Goal: Information Seeking & Learning: Learn about a topic

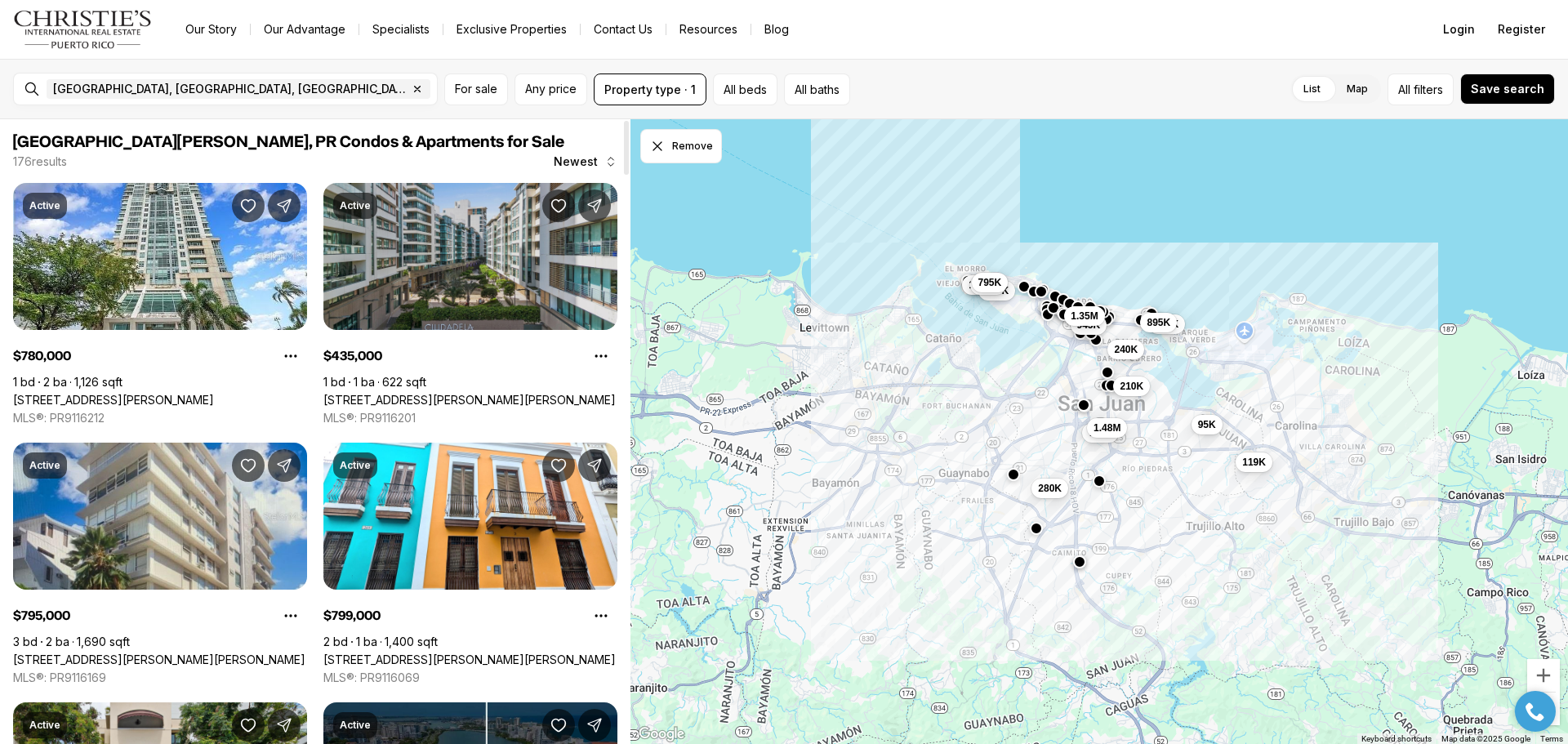
click at [470, 393] on link "1509 PONCE DE LEON #1162, SANTURCE PR, 00909" at bounding box center [469, 400] width 292 height 14
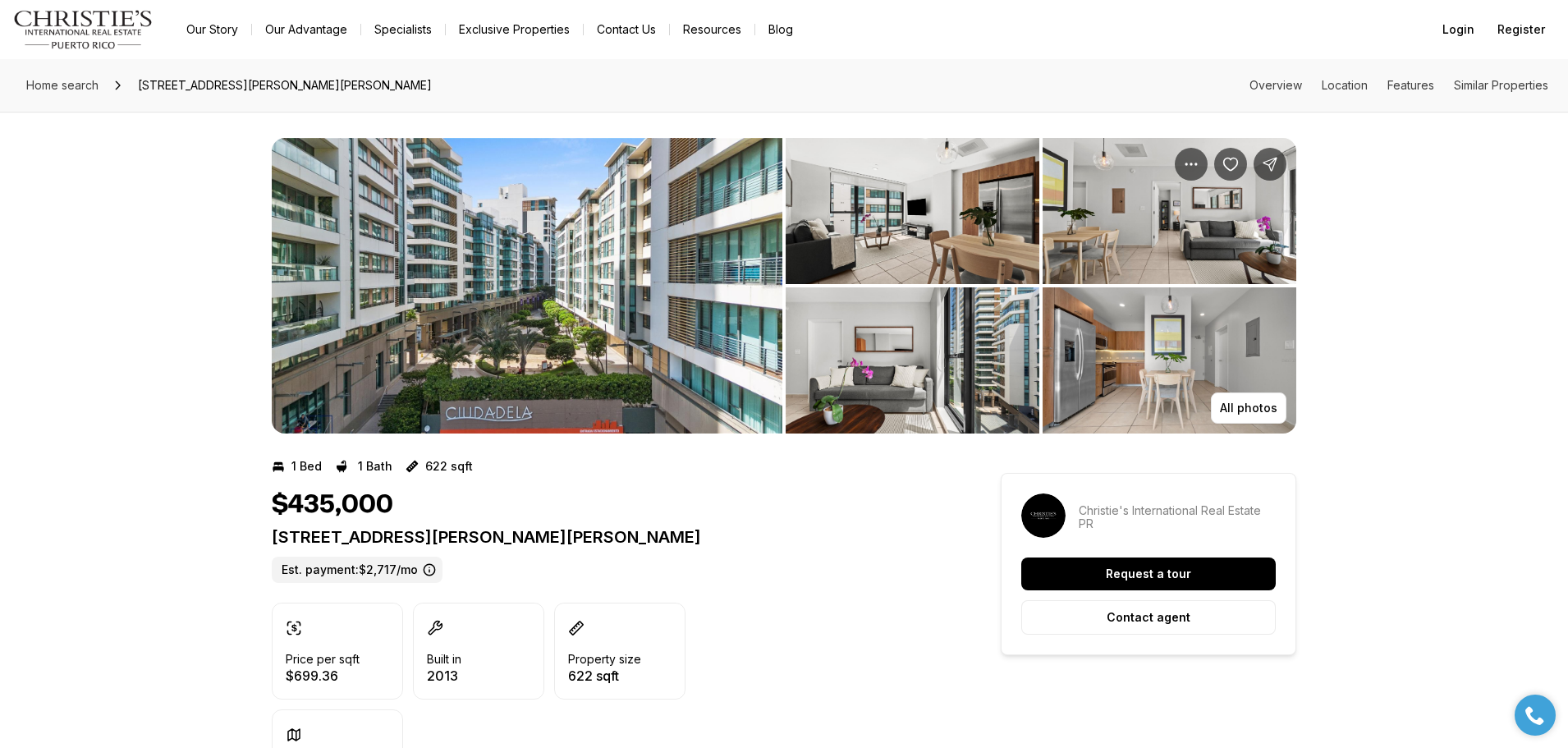
click at [621, 367] on img "View image gallery" at bounding box center [527, 285] width 510 height 295
drag, startPoint x: 428, startPoint y: 503, endPoint x: 279, endPoint y: 509, distance: 149.1
click at [279, 509] on div "$435,000" at bounding box center [607, 504] width 670 height 32
click at [436, 490] on div "$435,000" at bounding box center [607, 504] width 670 height 32
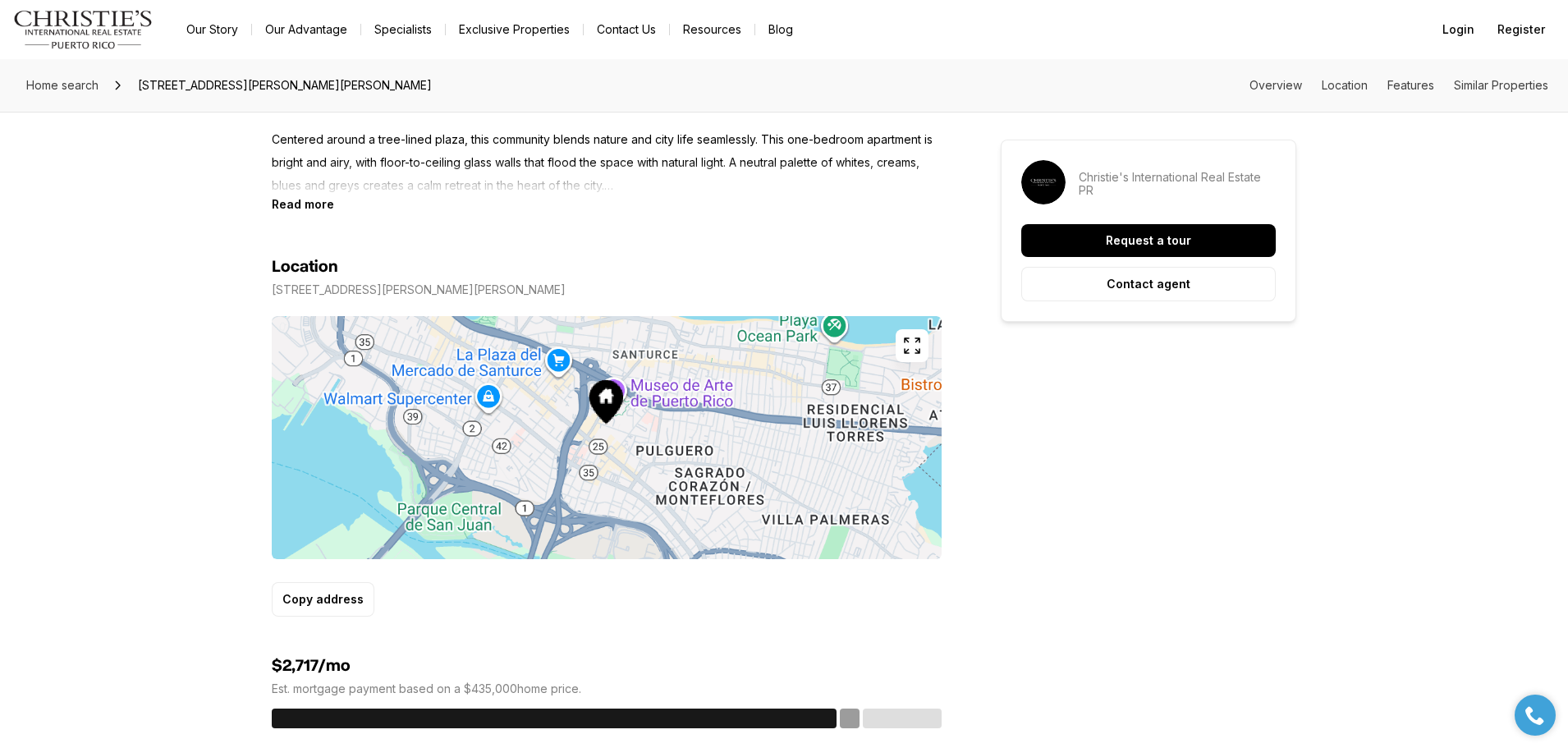
scroll to position [1149, 0]
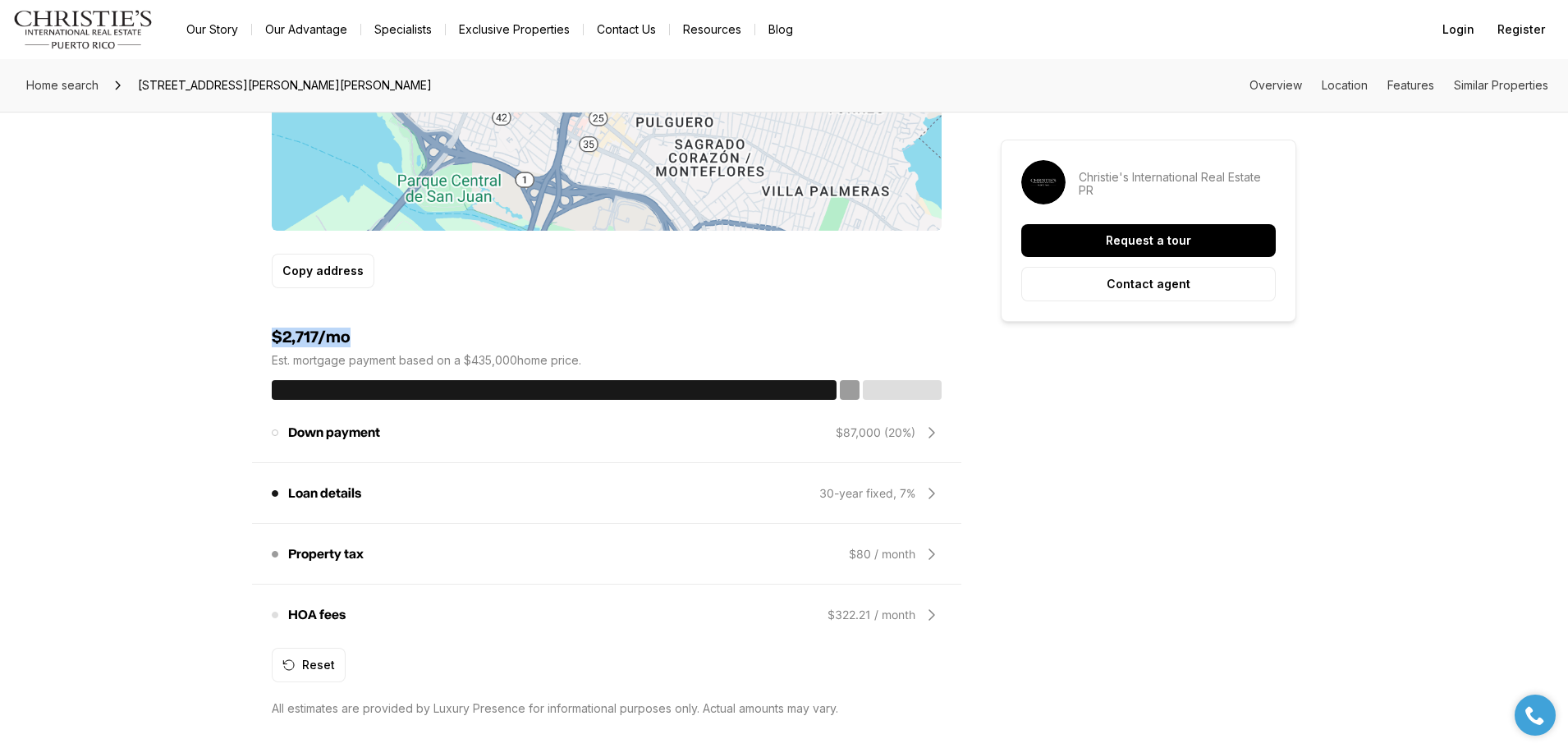
drag, startPoint x: 388, startPoint y: 328, endPoint x: 275, endPoint y: 340, distance: 113.6
click at [275, 340] on h4 "$2,717/mo" at bounding box center [607, 338] width 670 height 20
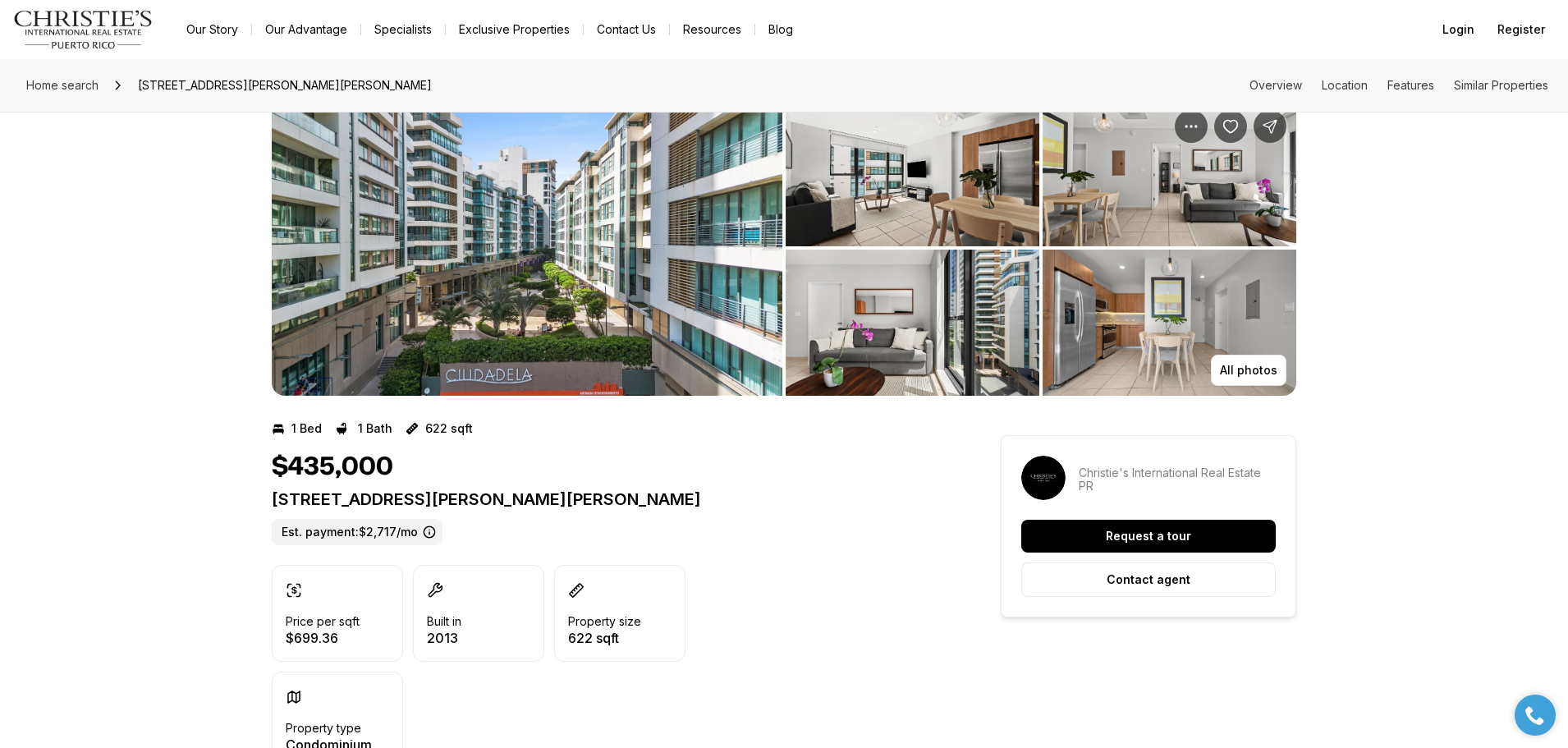
scroll to position [0, 0]
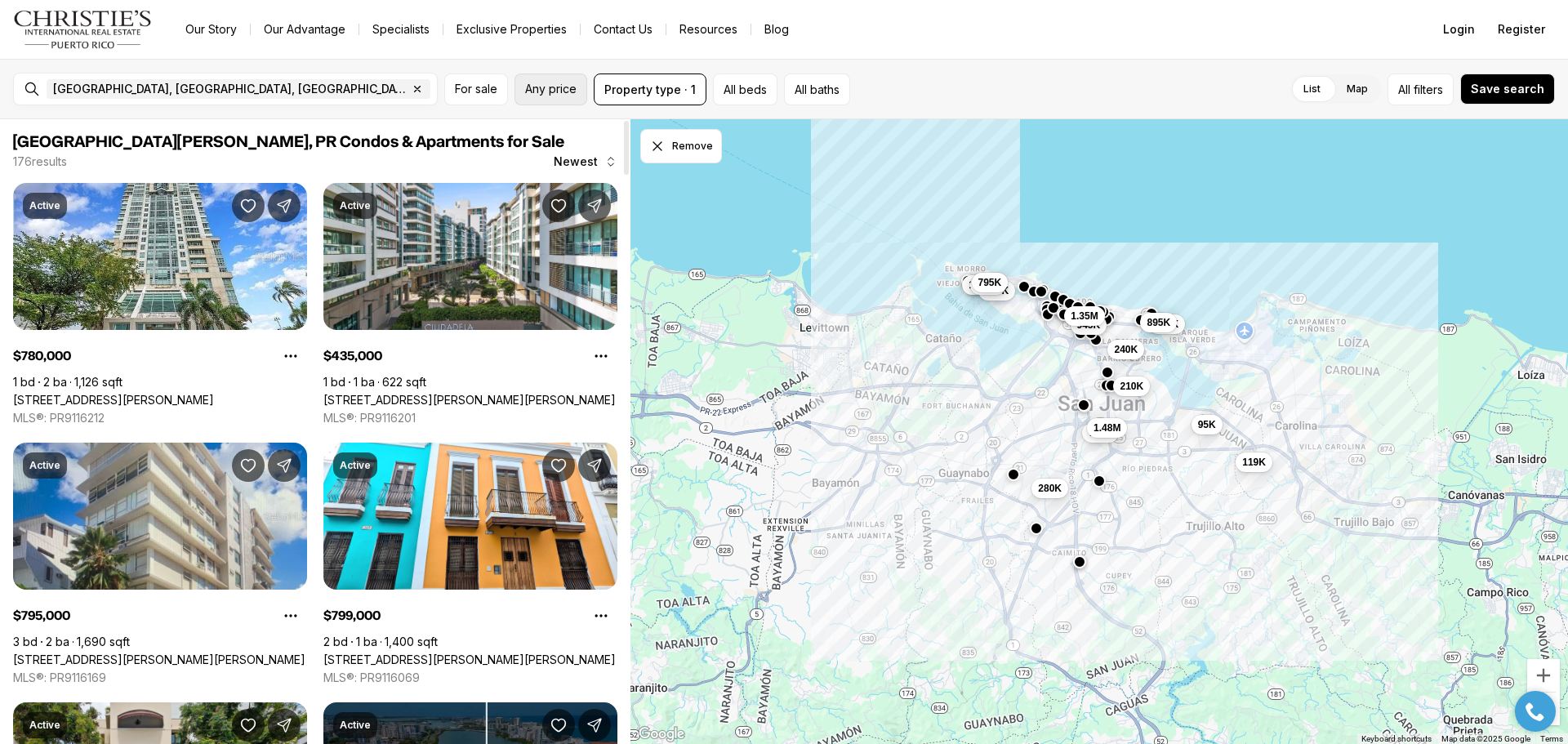
click at [570, 98] on button "Any price" at bounding box center [550, 90] width 73 height 32
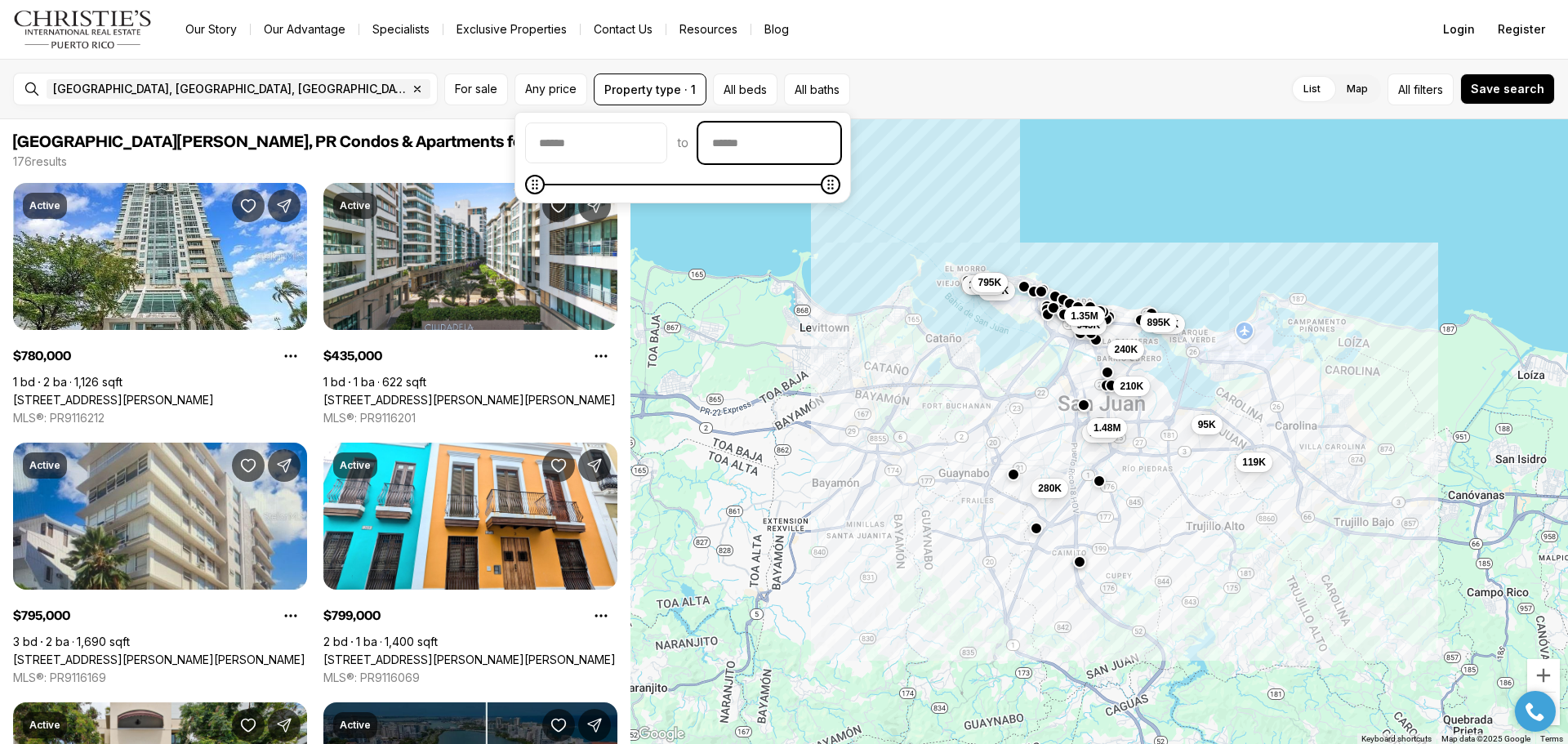
click at [828, 152] on input "priceMax" at bounding box center [769, 143] width 141 height 39
type input "********"
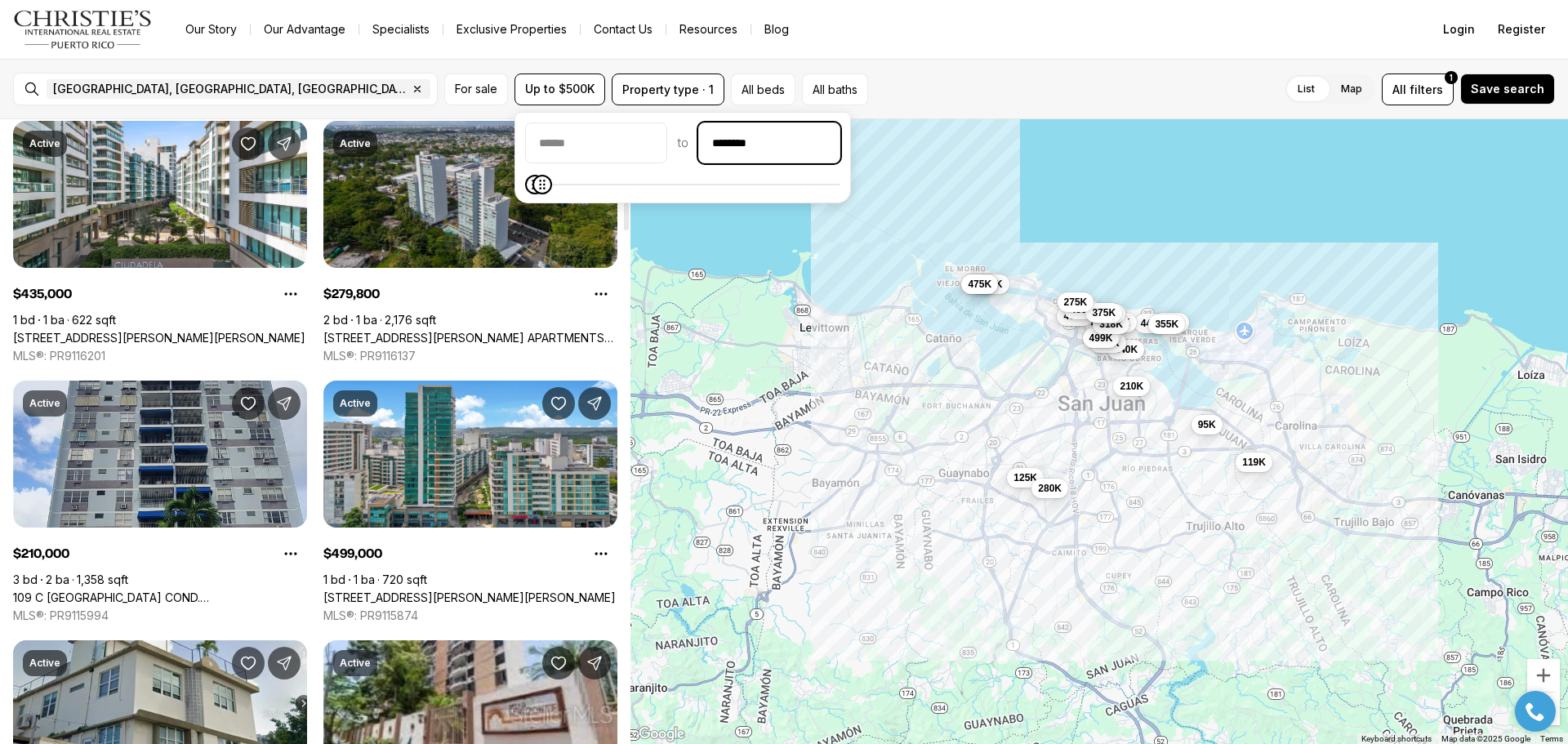
scroll to position [163, 0]
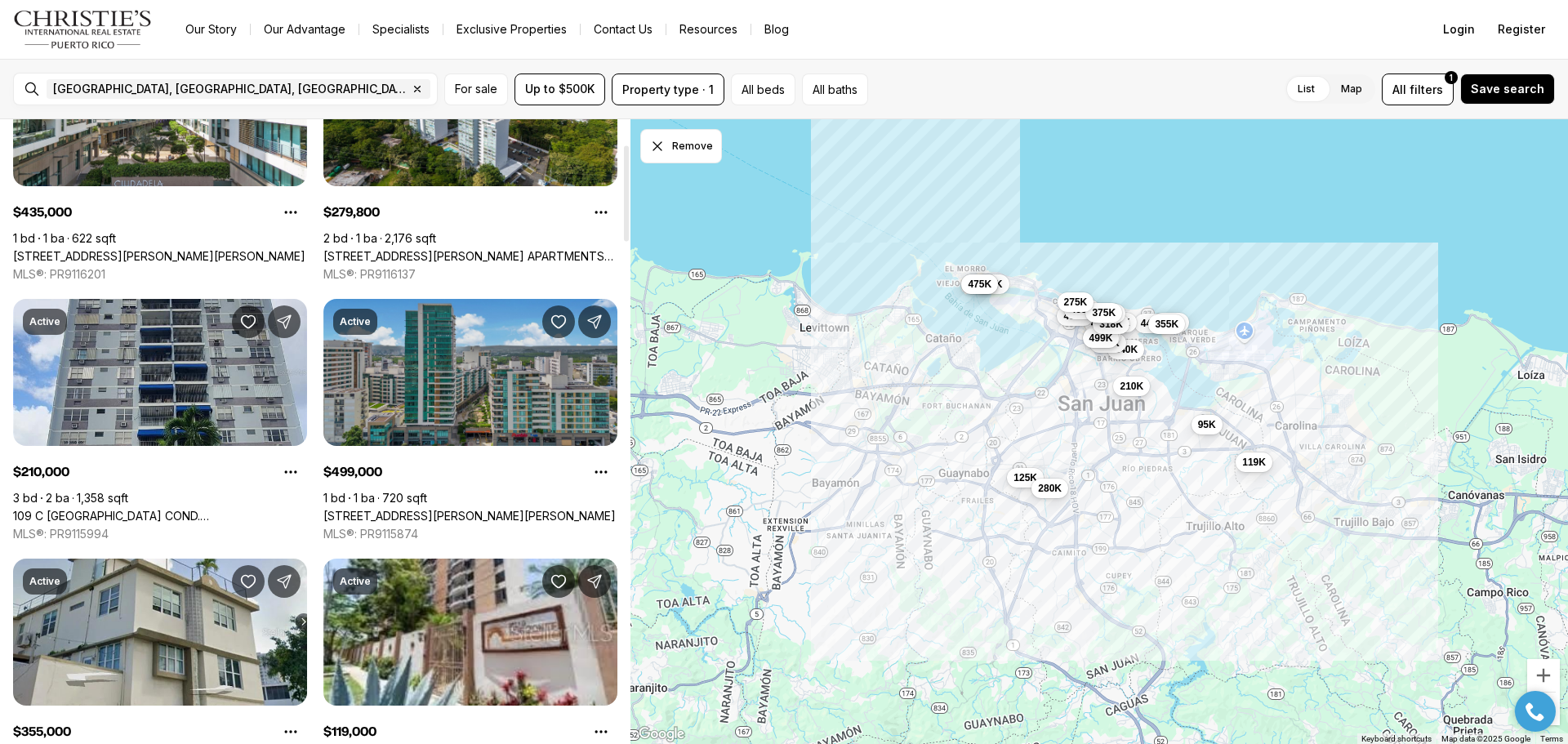
click at [419, 509] on link "[STREET_ADDRESS][PERSON_NAME][PERSON_NAME]" at bounding box center [469, 516] width 292 height 14
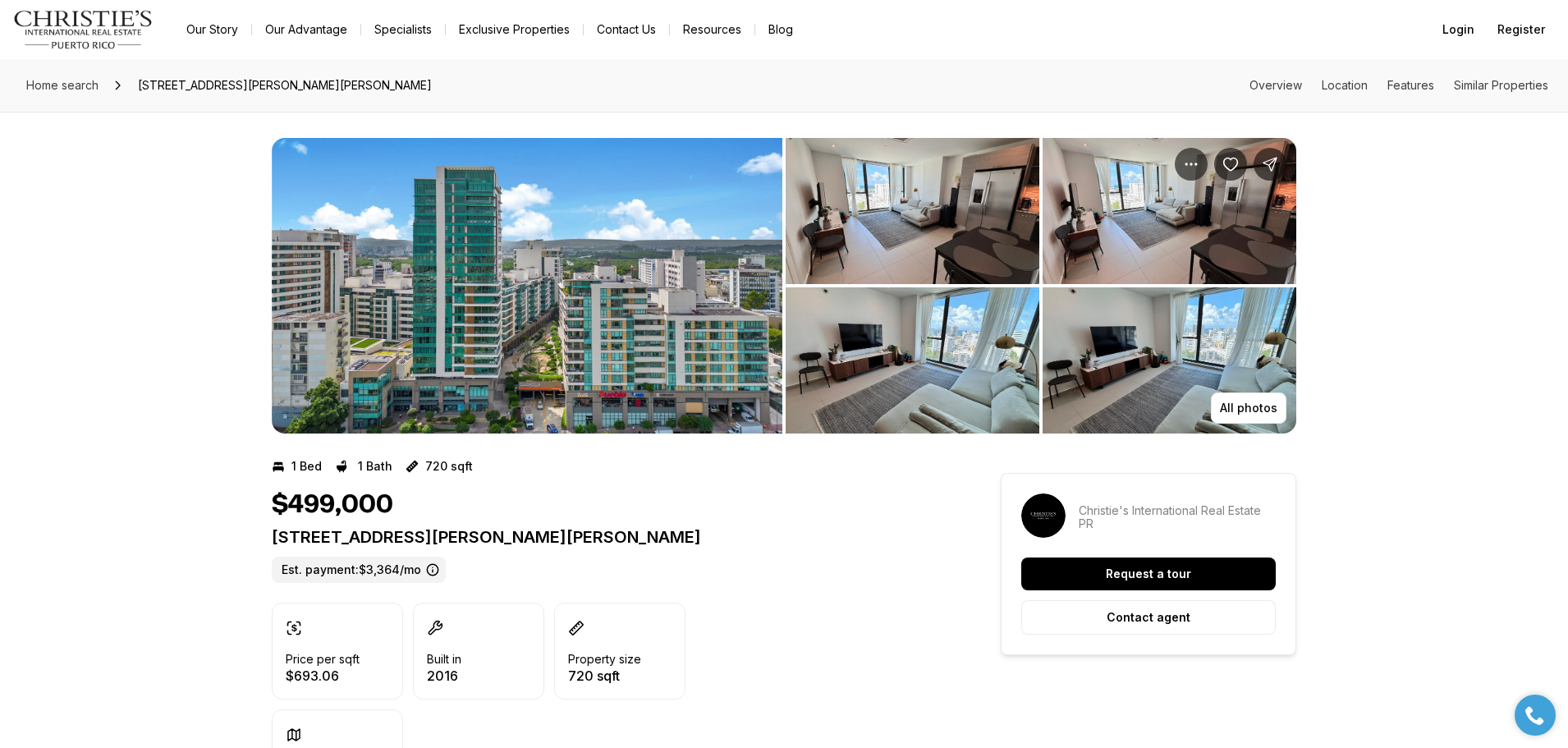
click at [634, 377] on img "View image gallery" at bounding box center [527, 285] width 510 height 295
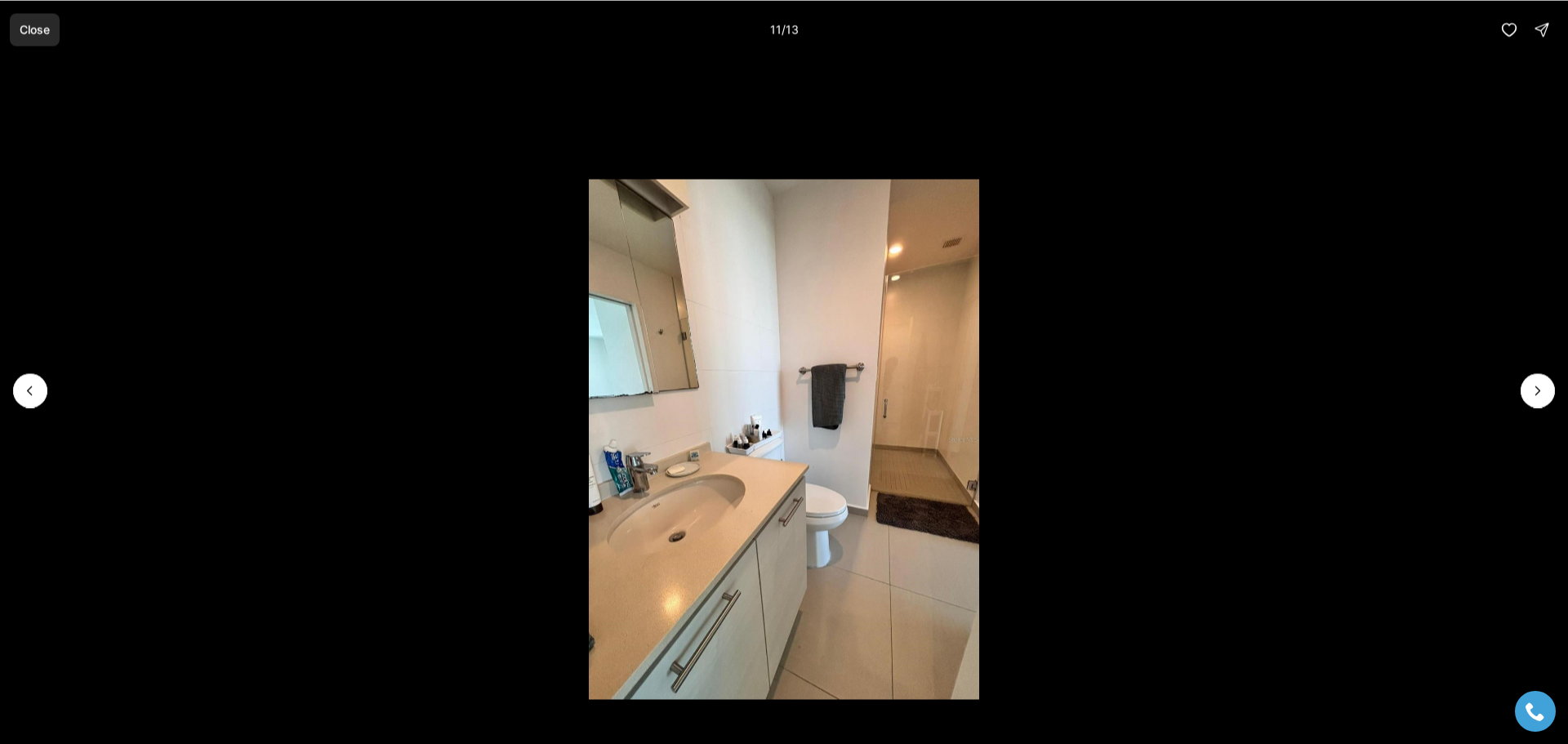
click at [42, 32] on p "Close" at bounding box center [35, 30] width 30 height 13
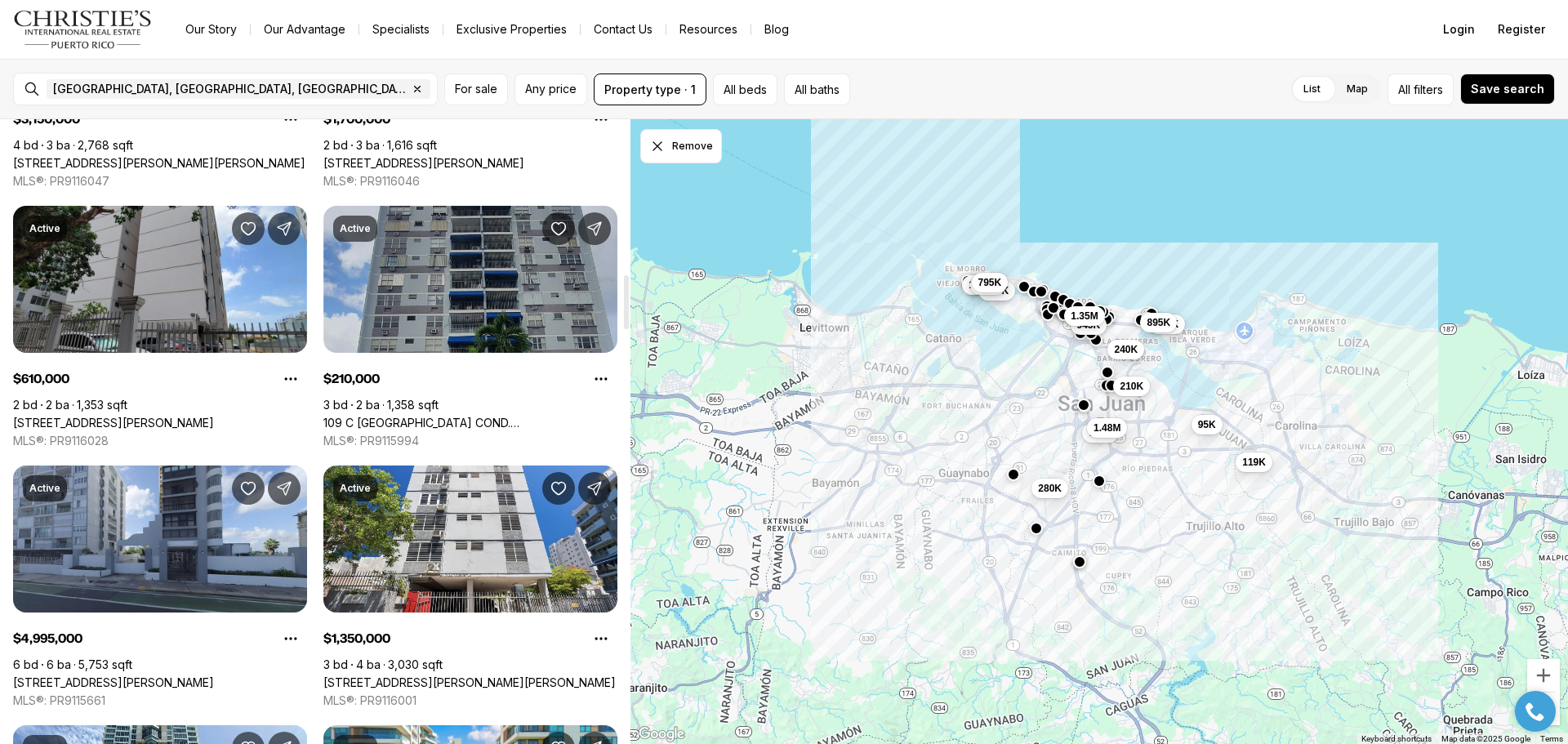
scroll to position [1877, 0]
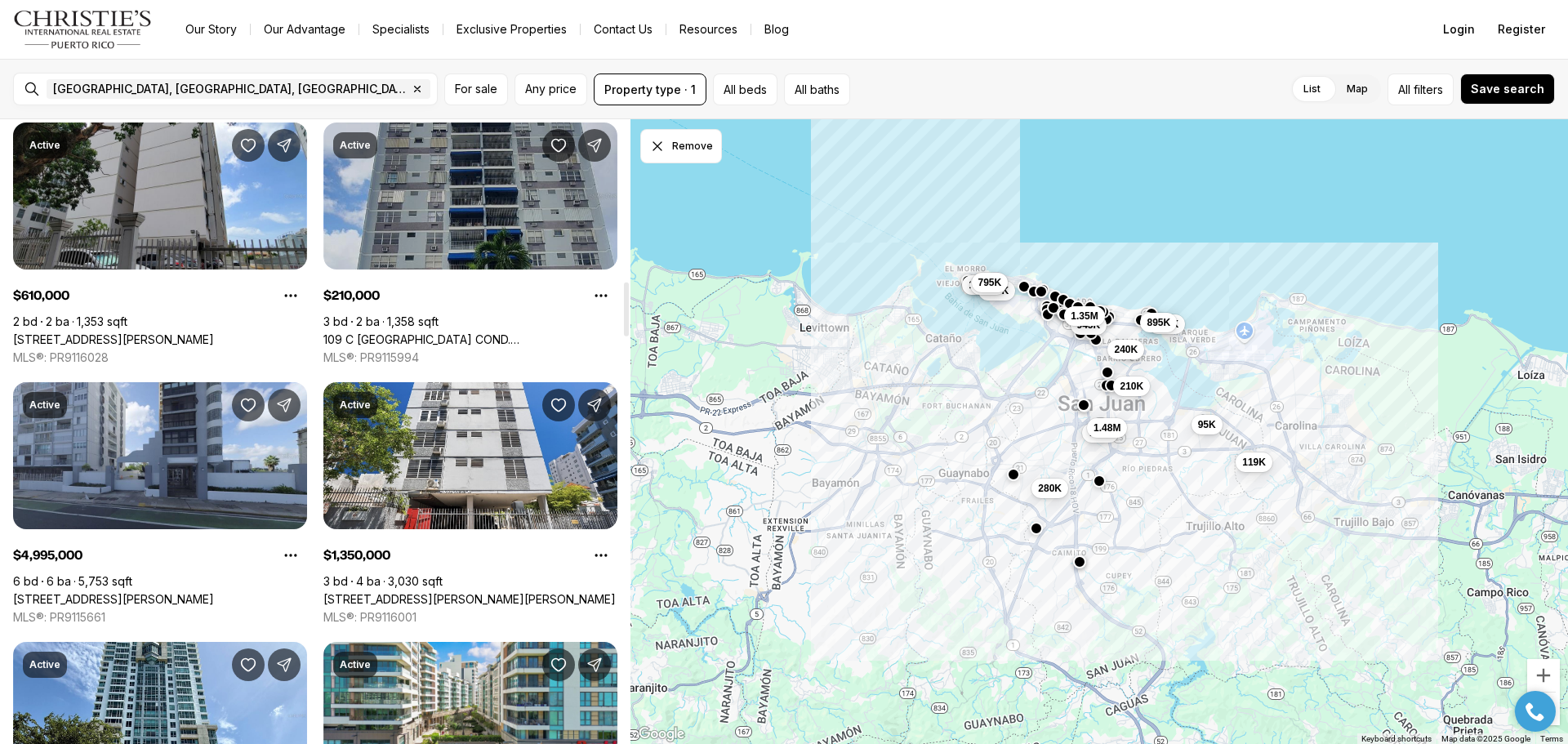
click at [474, 332] on link "109 C [GEOGRAPHIC_DATA] COND. [STREET_ADDRESS][PERSON_NAME]" at bounding box center [470, 339] width 294 height 14
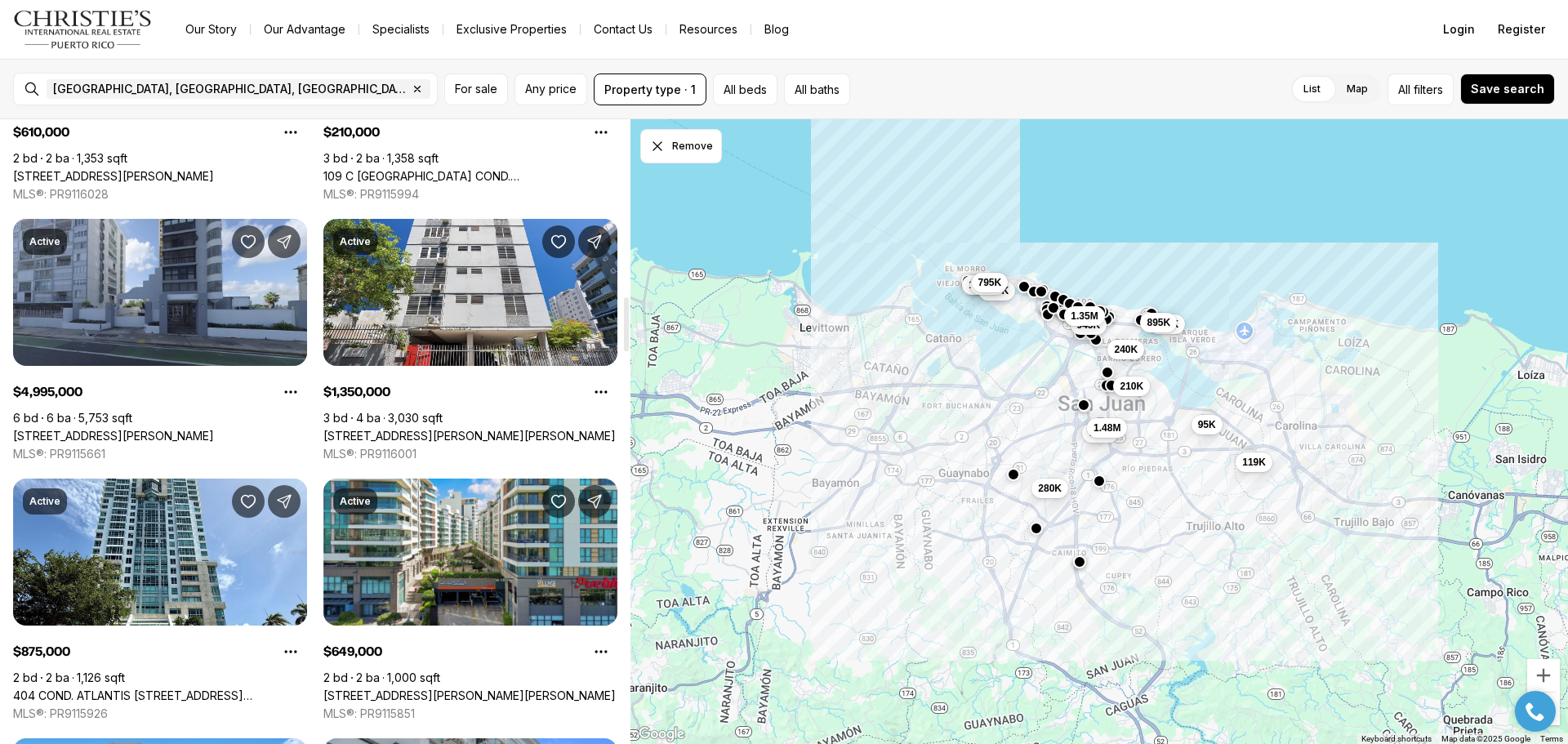
scroll to position [2286, 0]
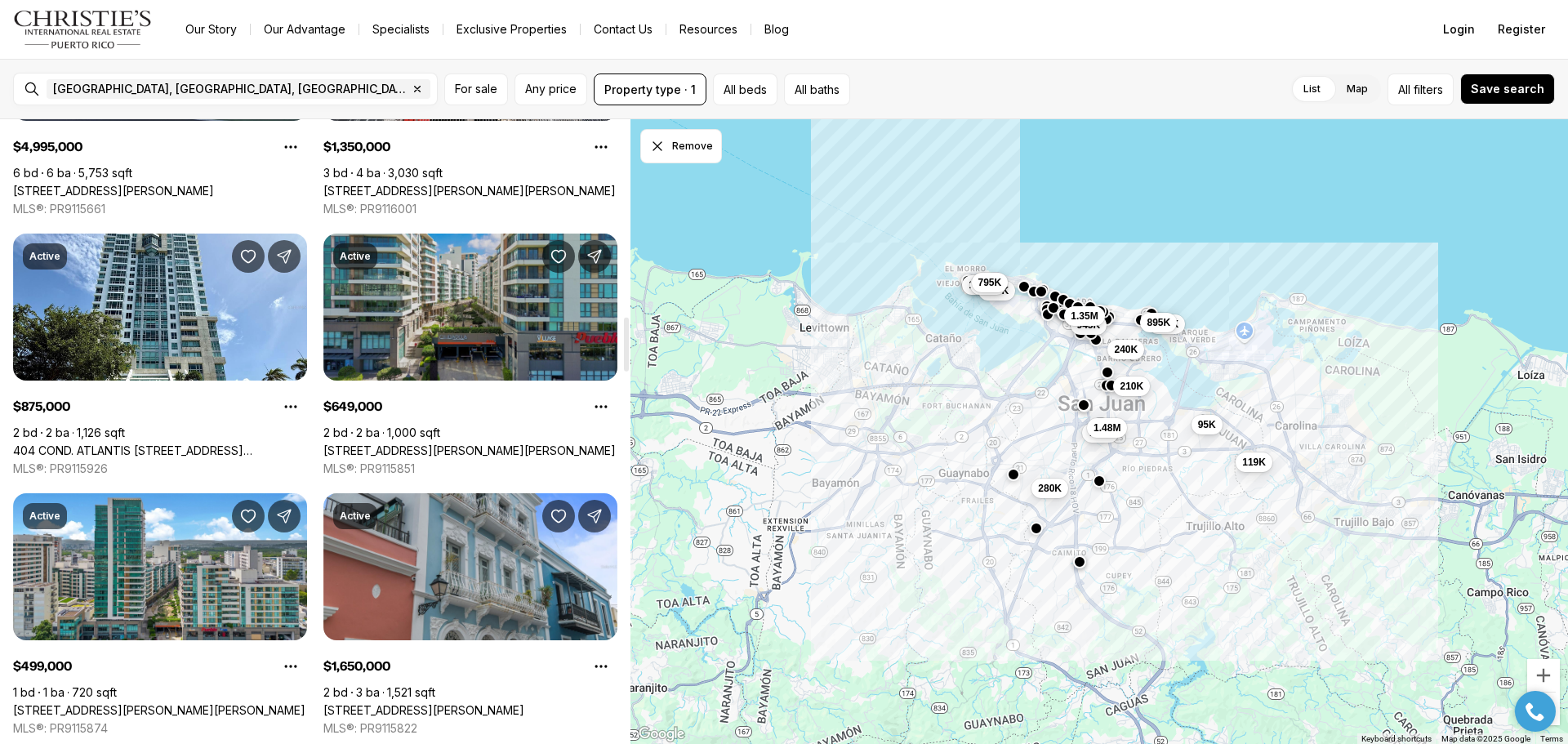
click at [417, 443] on link "[STREET_ADDRESS][PERSON_NAME][PERSON_NAME]" at bounding box center [469, 450] width 292 height 14
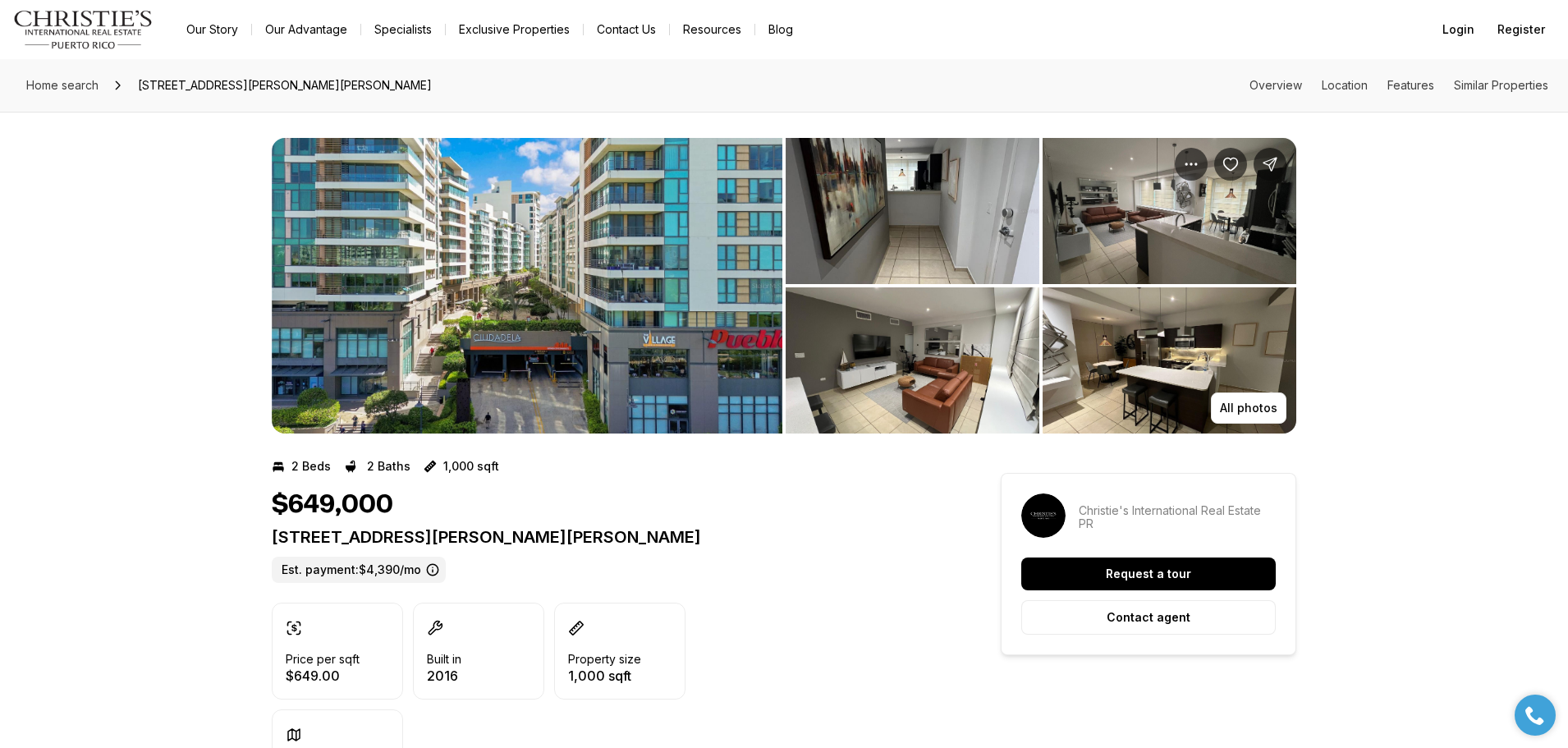
click at [640, 311] on img "View image gallery" at bounding box center [527, 285] width 510 height 295
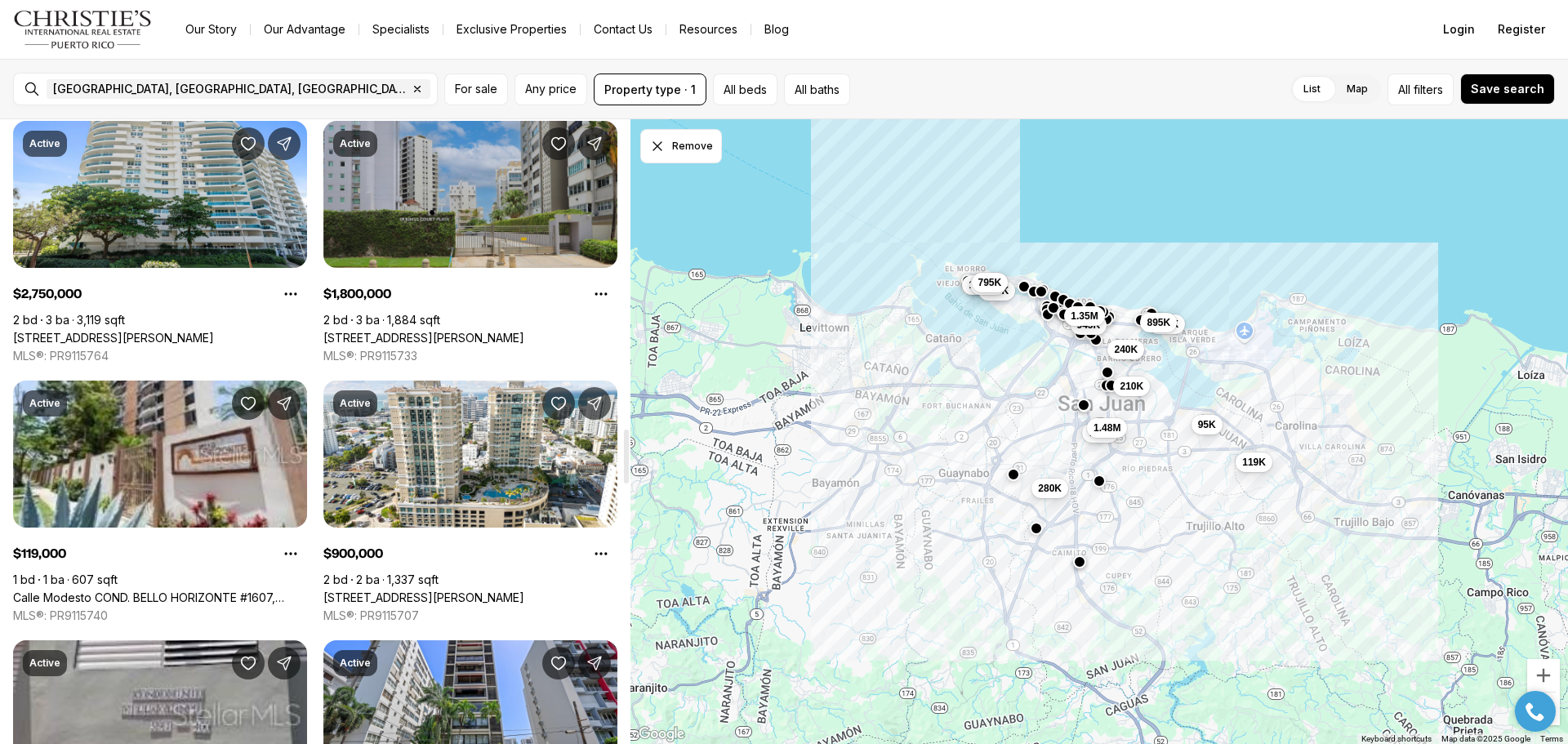
scroll to position [3592, 0]
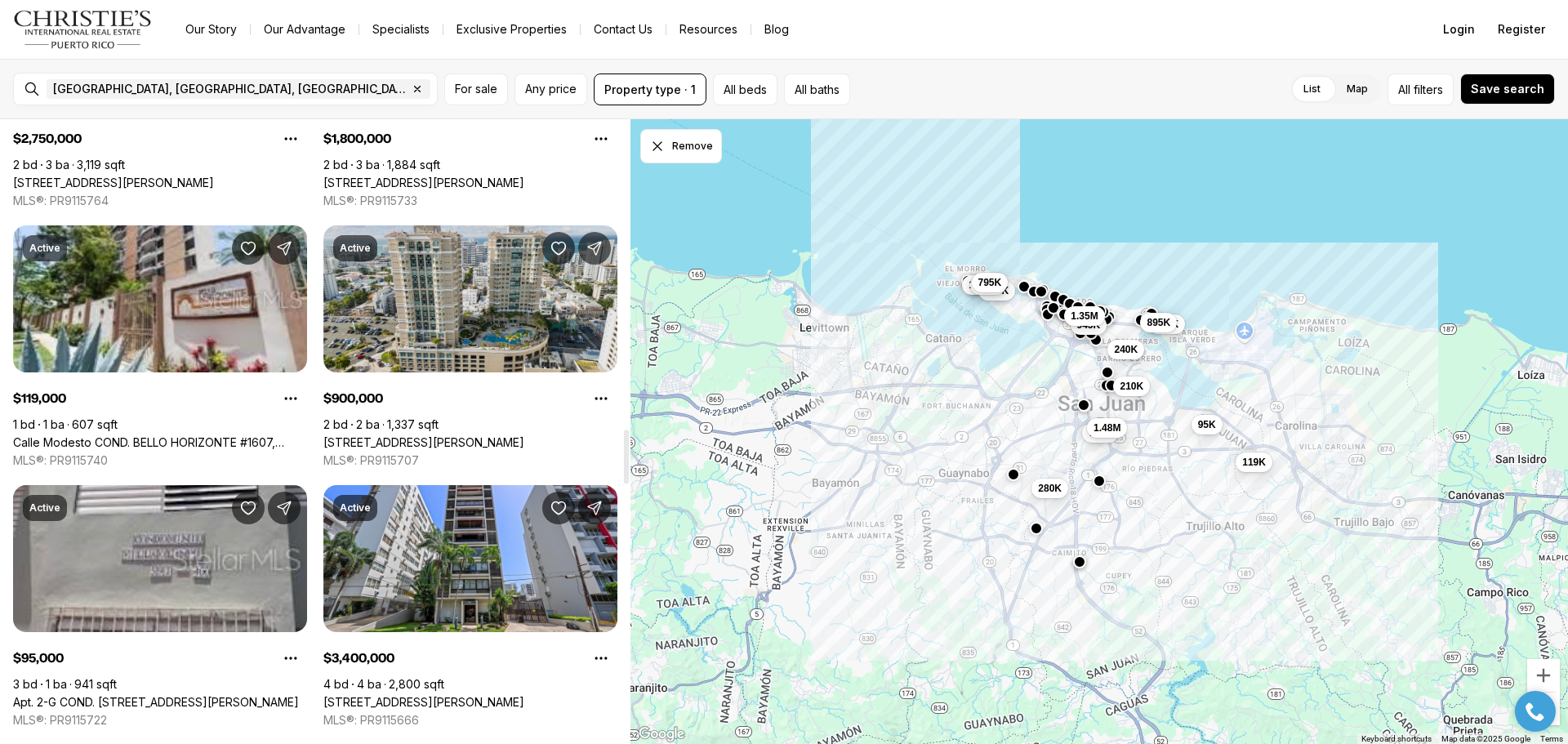
drag, startPoint x: 629, startPoint y: 403, endPoint x: 586, endPoint y: 429, distance: 50.2
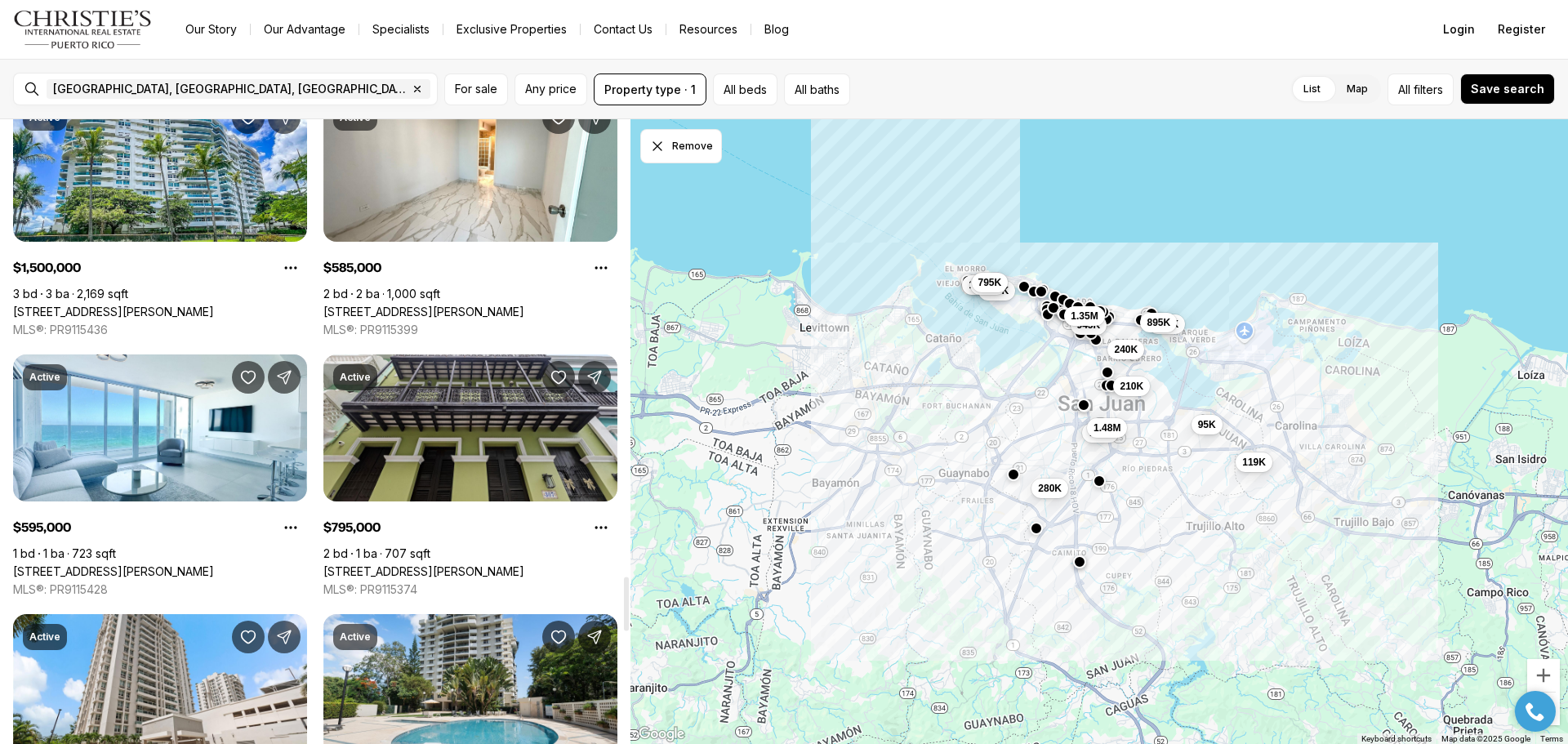
scroll to position [5306, 0]
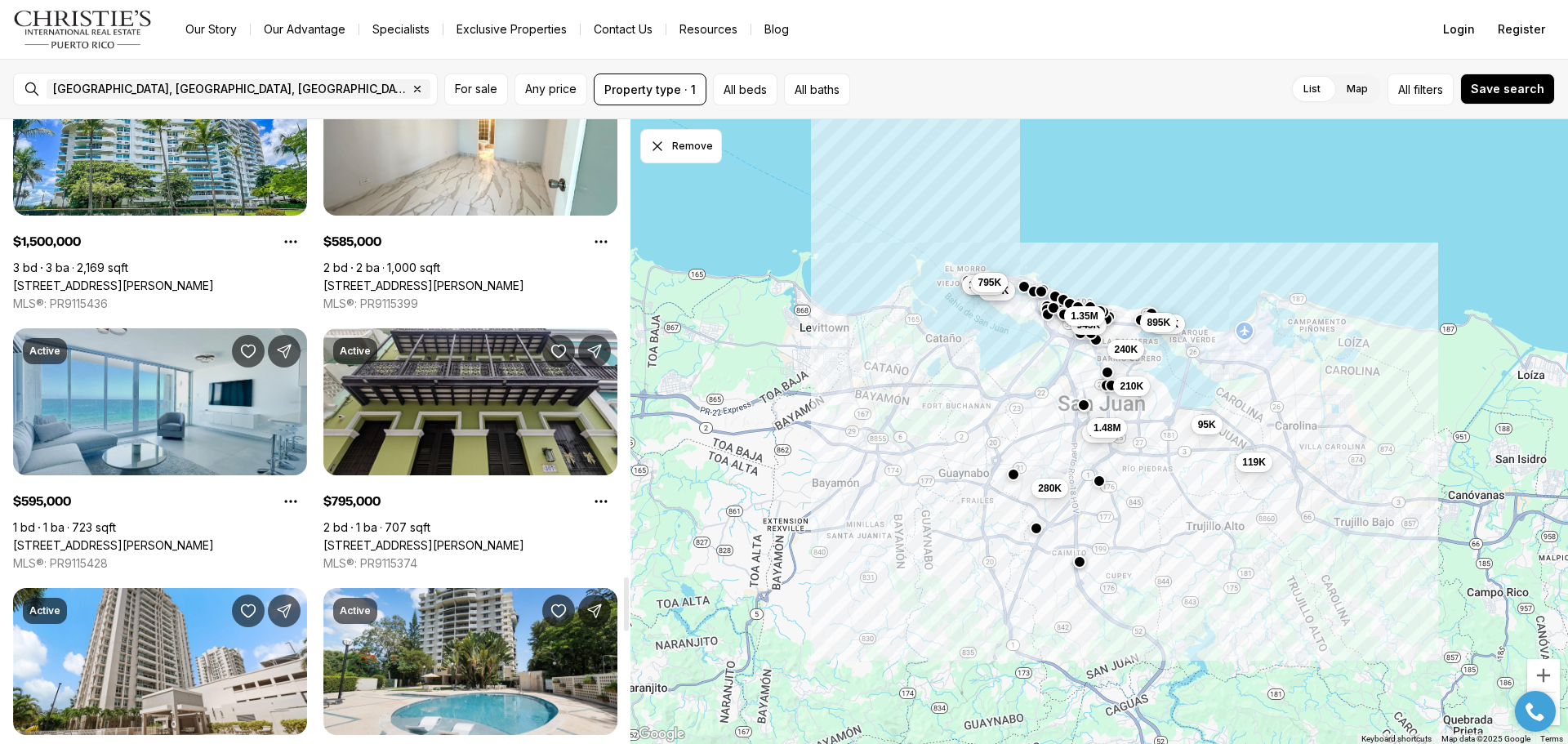
click at [193, 538] on link "[STREET_ADDRESS][PERSON_NAME]" at bounding box center [114, 545] width 201 height 14
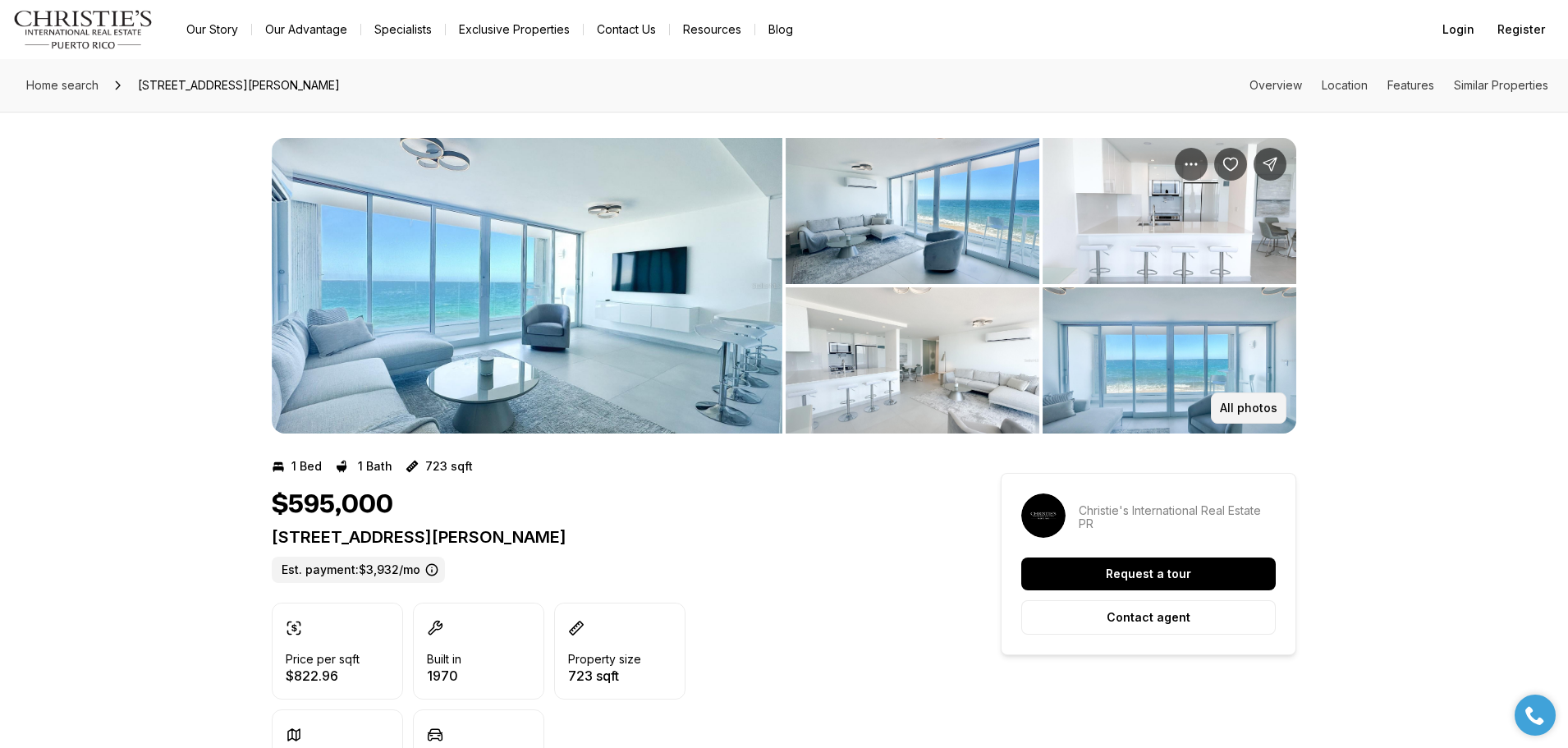
click at [1233, 414] on p "All photos" at bounding box center [1248, 408] width 58 height 14
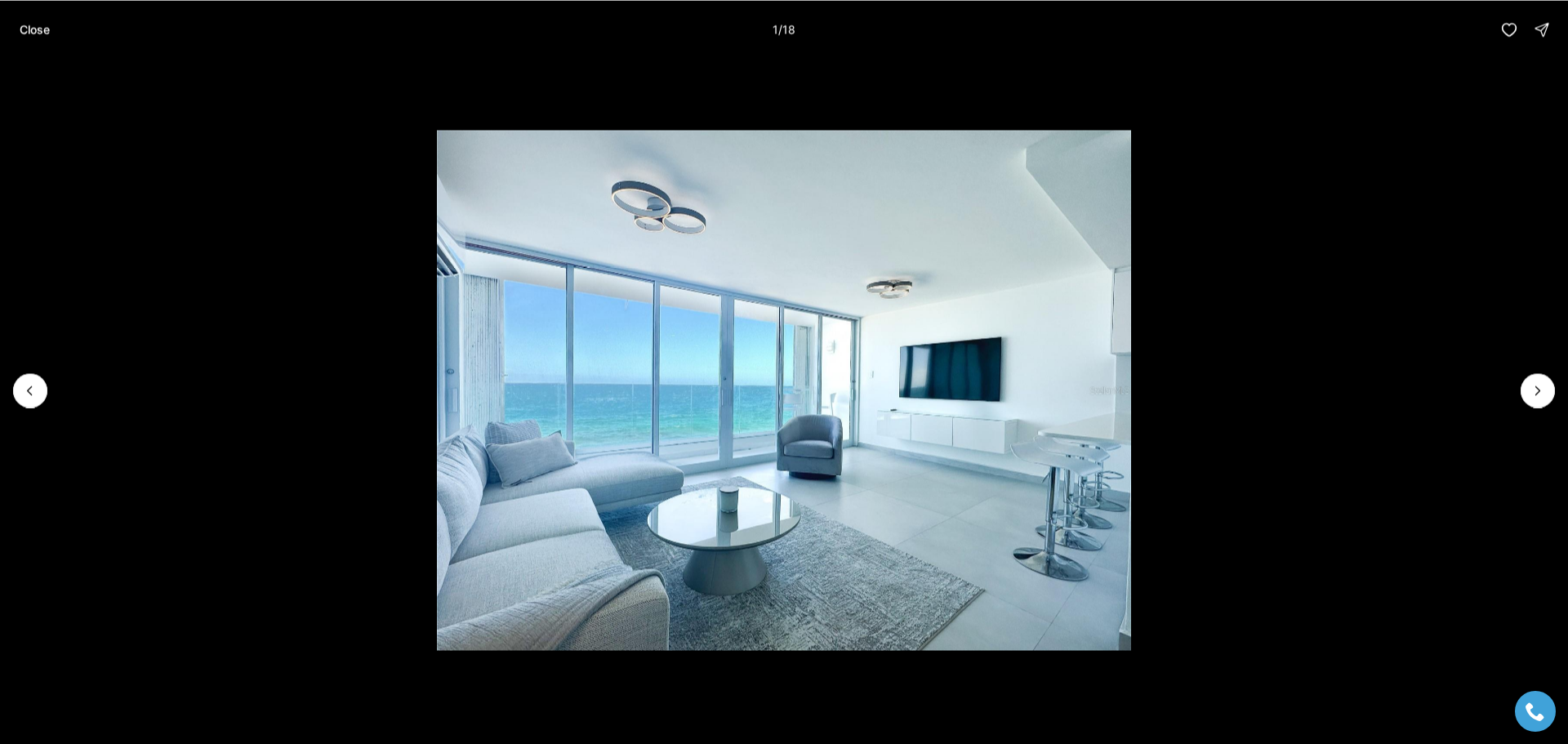
click at [1520, 387] on li "1 of 18" at bounding box center [784, 389] width 1568 height 662
click at [1522, 393] on button "Next slide" at bounding box center [1538, 390] width 34 height 34
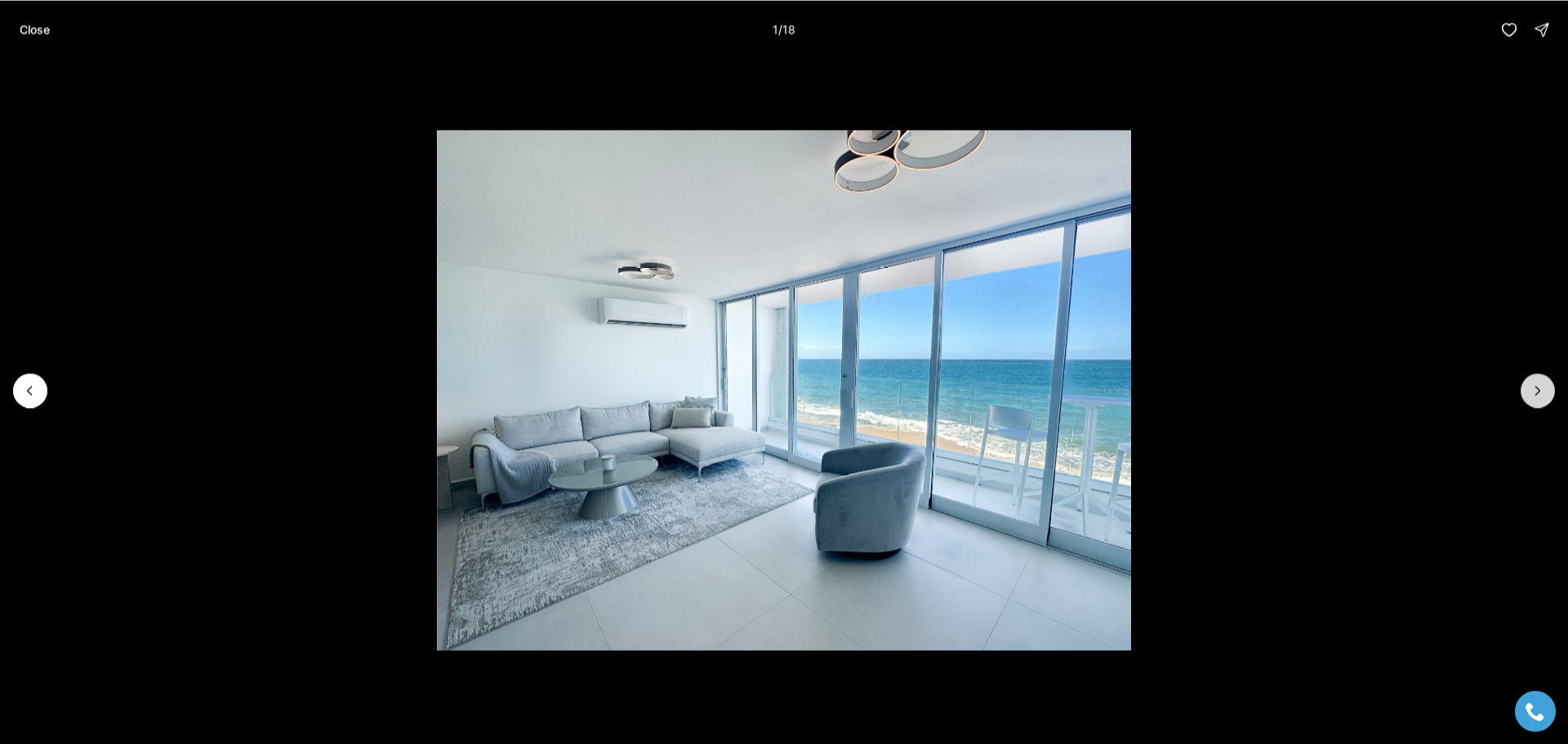
click at [1523, 393] on button "Next slide" at bounding box center [1538, 390] width 34 height 34
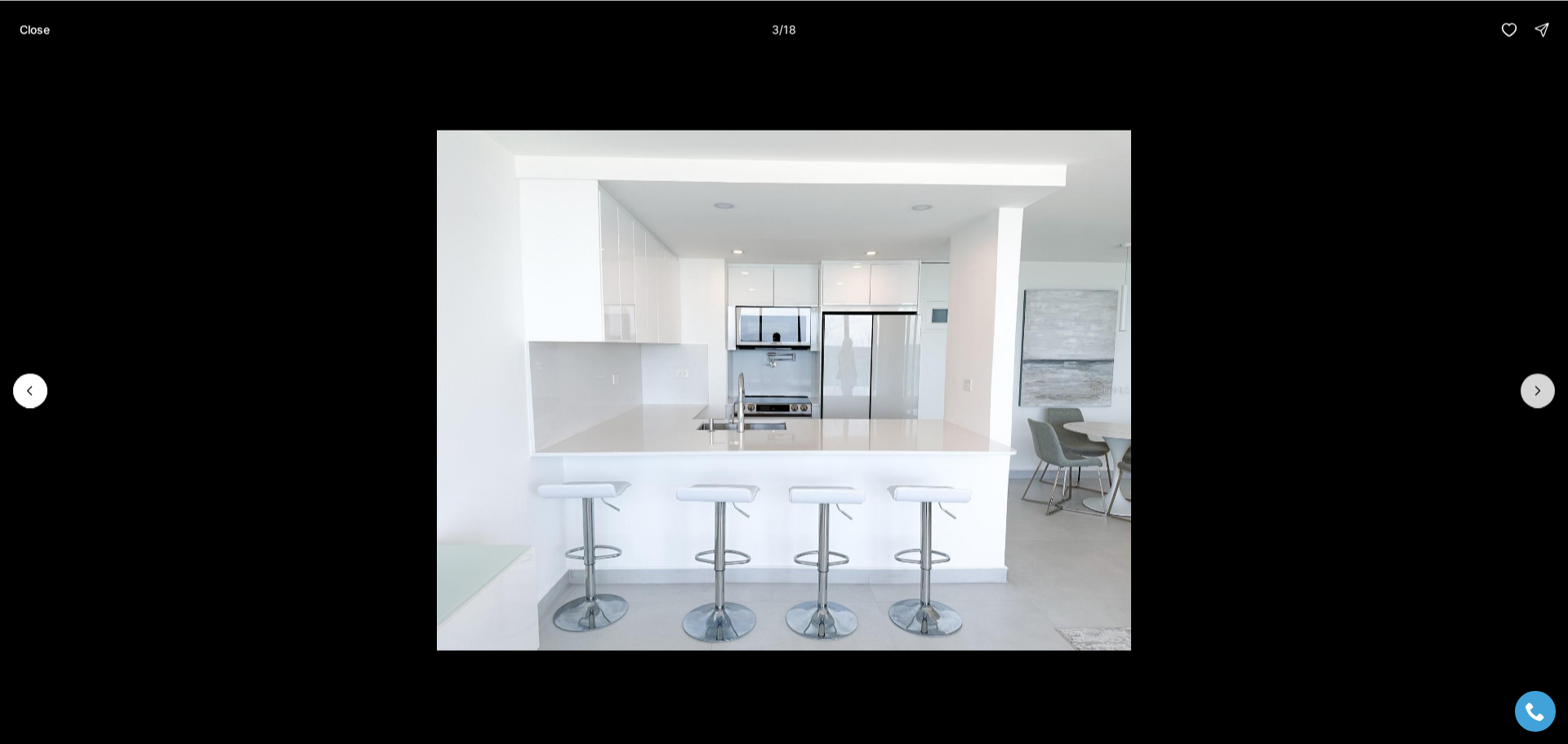
click at [1527, 395] on button "Next slide" at bounding box center [1538, 390] width 34 height 34
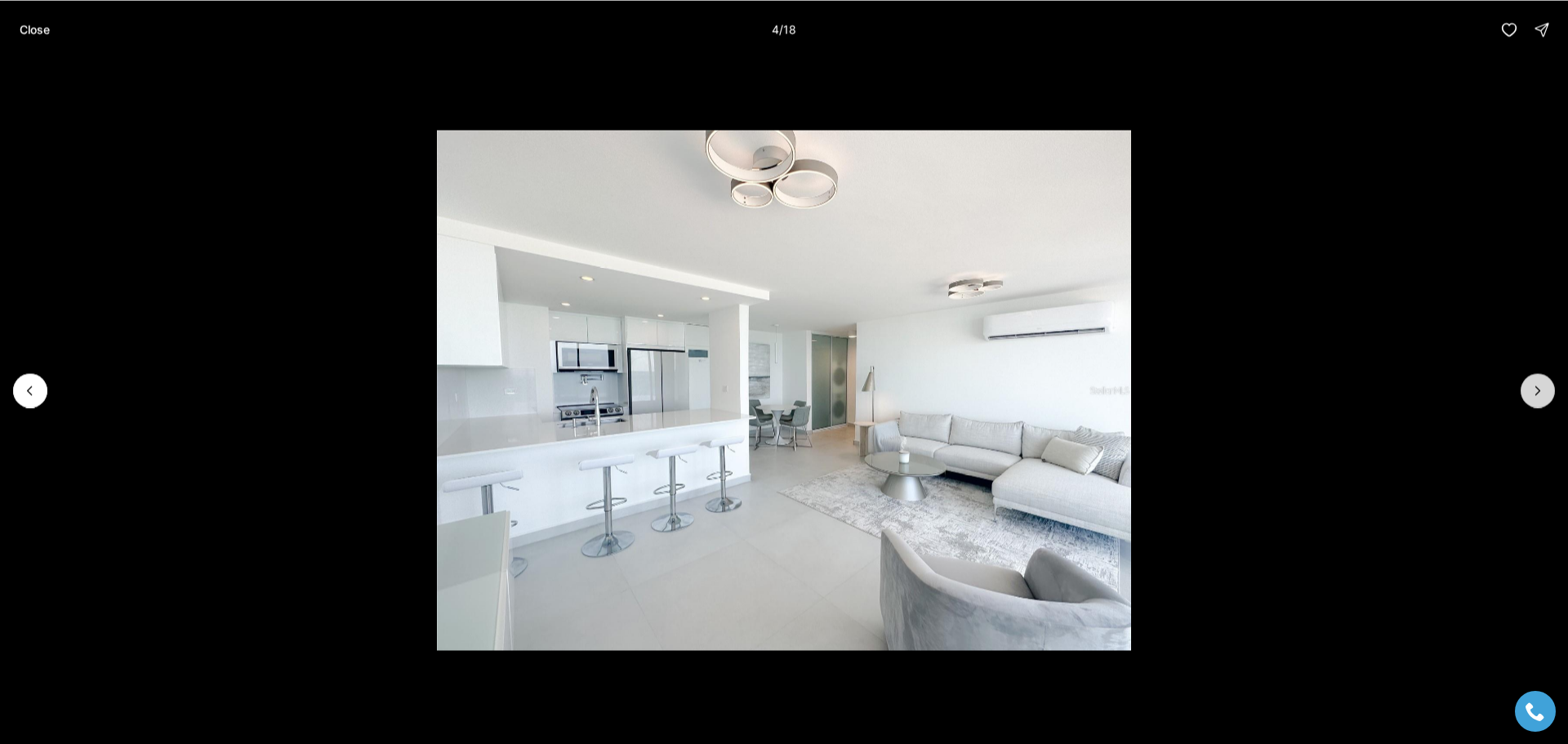
click at [1527, 396] on button "Next slide" at bounding box center [1538, 390] width 34 height 34
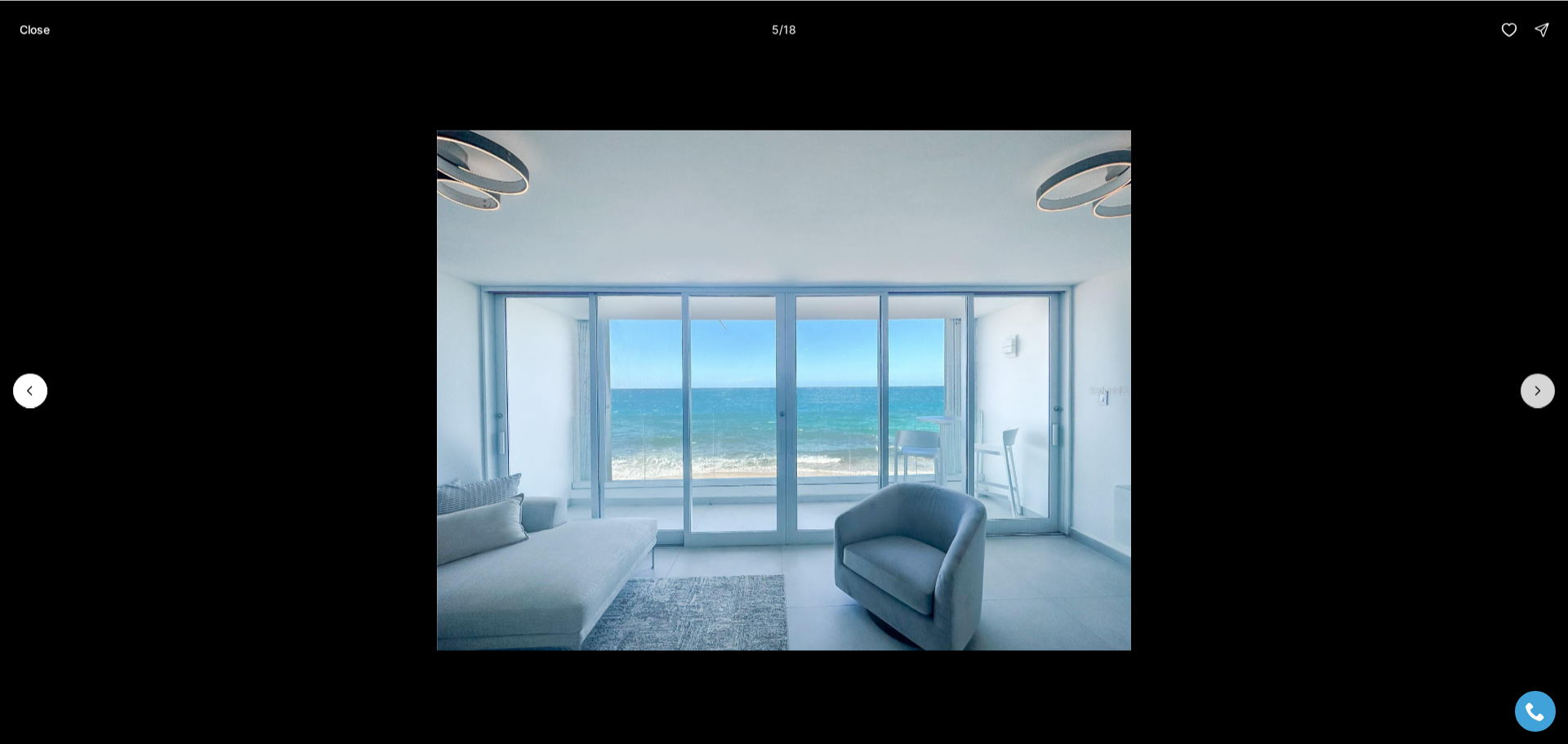
click at [1527, 396] on button "Next slide" at bounding box center [1538, 390] width 34 height 34
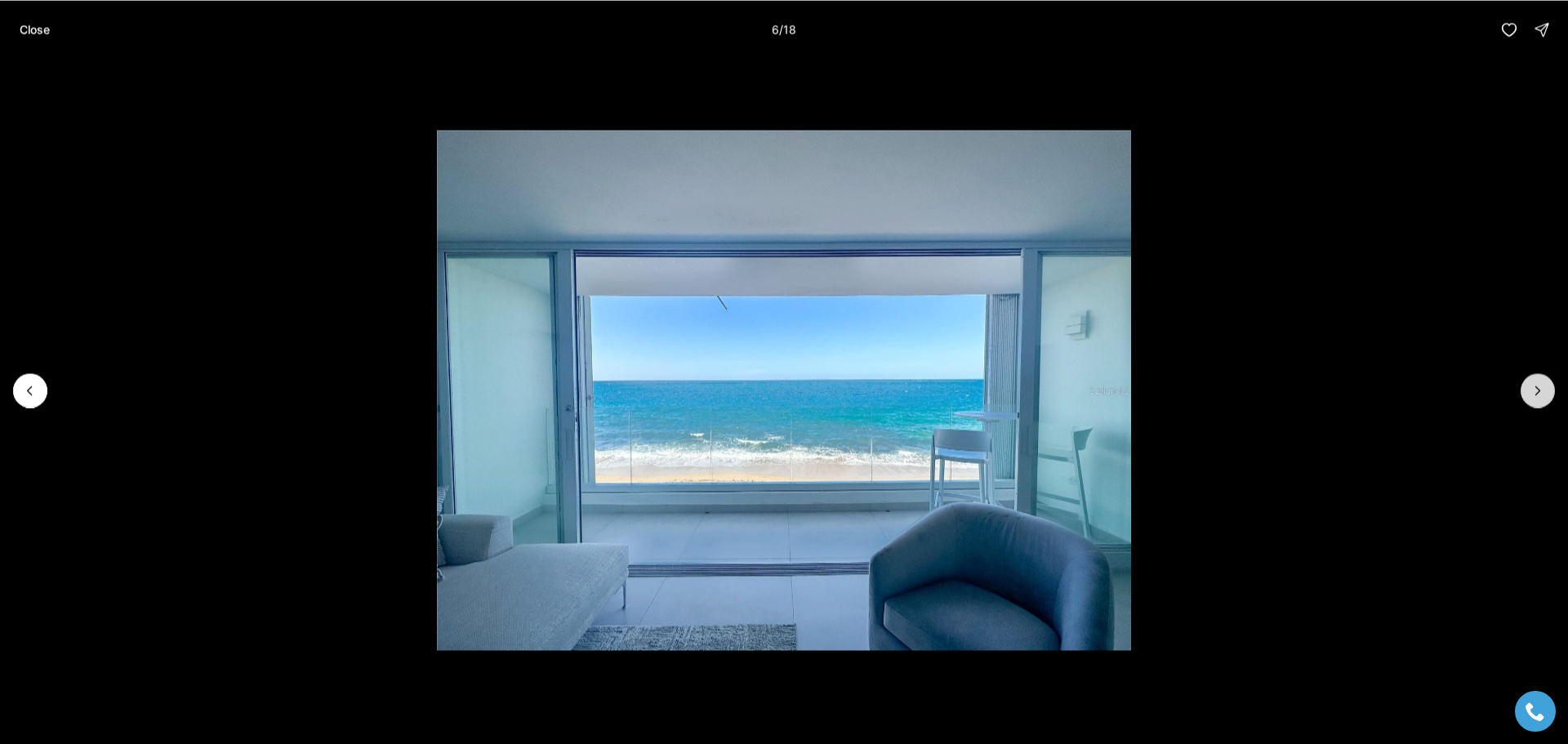
click at [1527, 396] on button "Next slide" at bounding box center [1538, 390] width 34 height 34
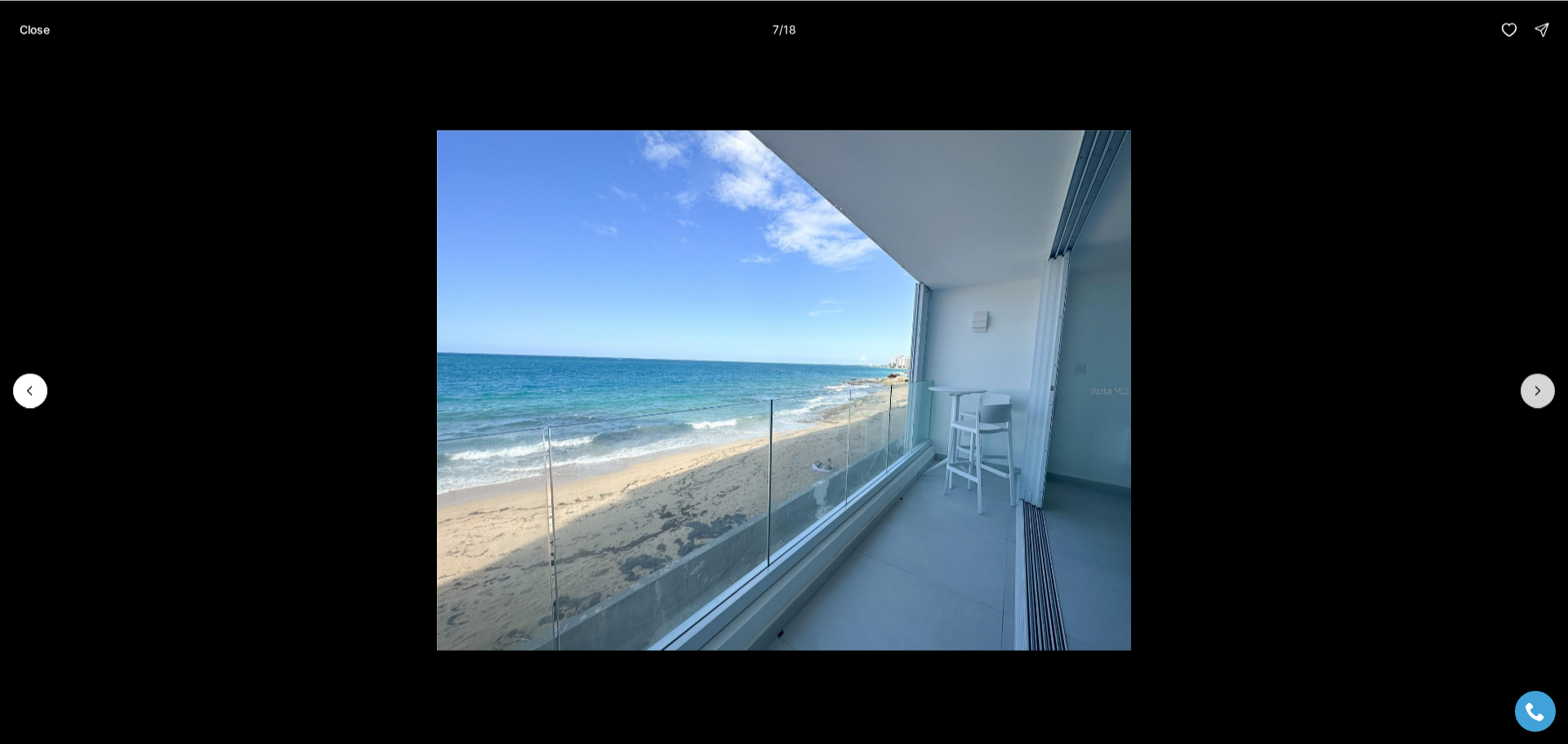
click at [1533, 396] on icon "Next slide" at bounding box center [1538, 390] width 16 height 16
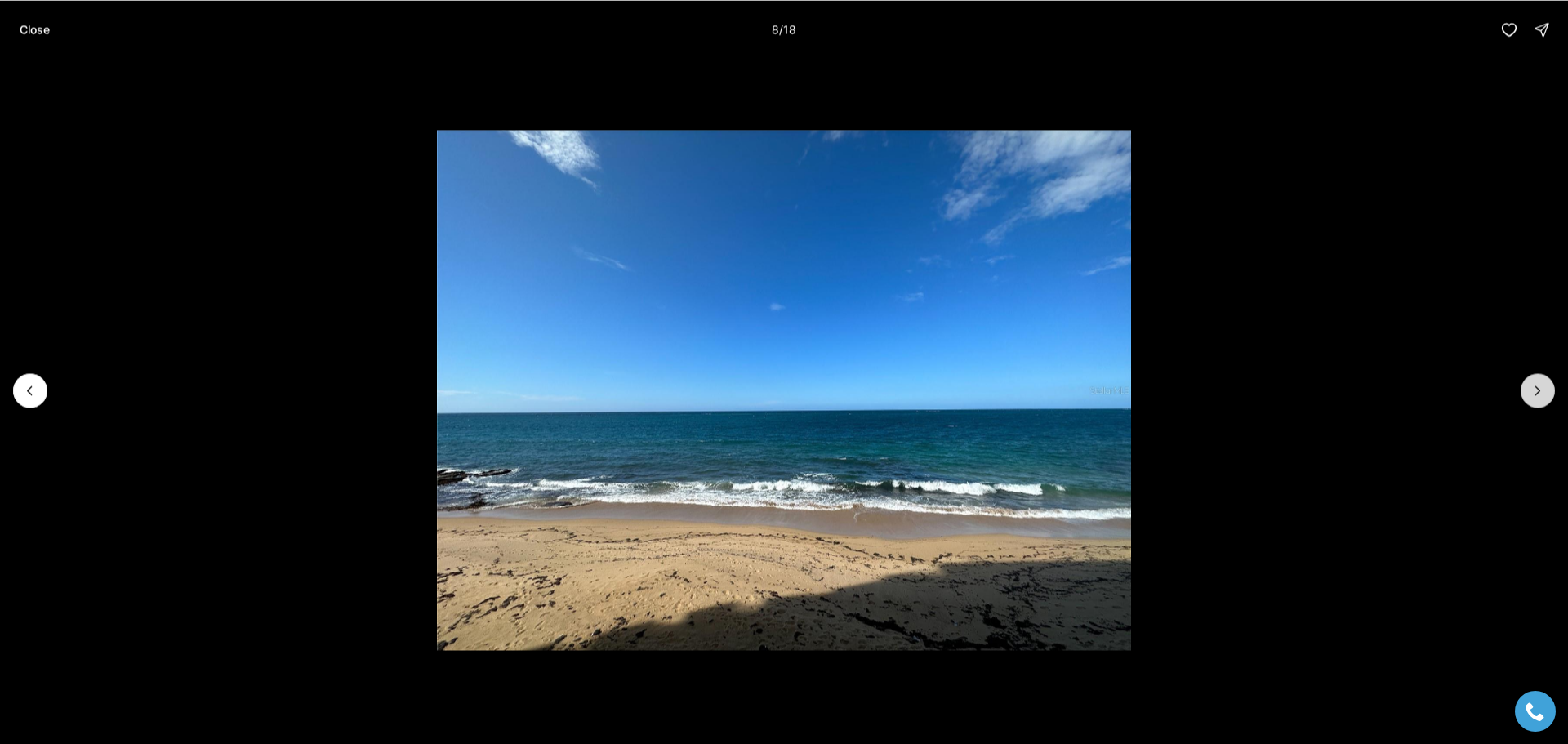
click at [1533, 396] on icon "Next slide" at bounding box center [1538, 390] width 16 height 16
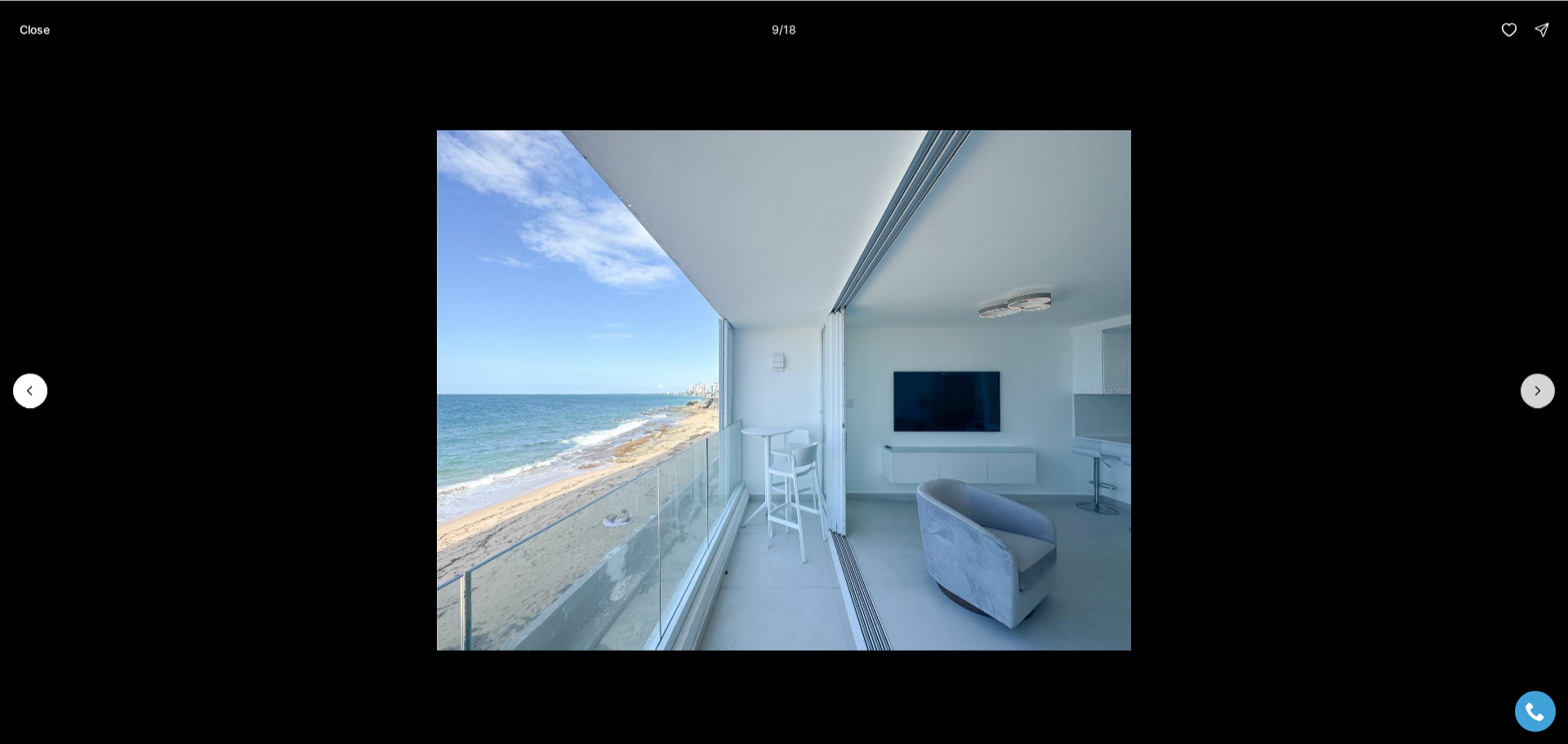
click at [1533, 396] on icon "Next slide" at bounding box center [1538, 390] width 16 height 16
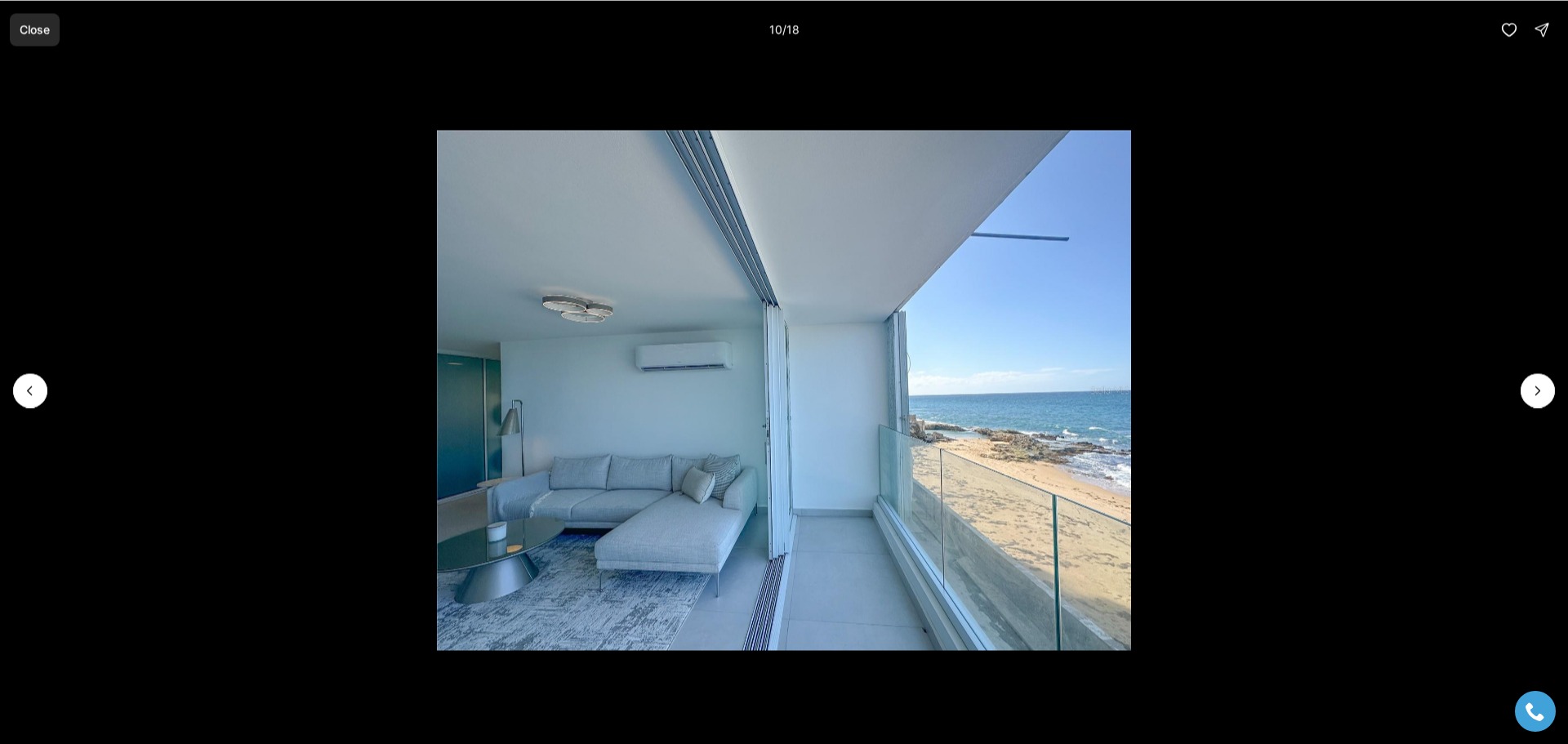
click at [56, 32] on button "Close" at bounding box center [35, 30] width 50 height 32
